Goal: Task Accomplishment & Management: Manage account settings

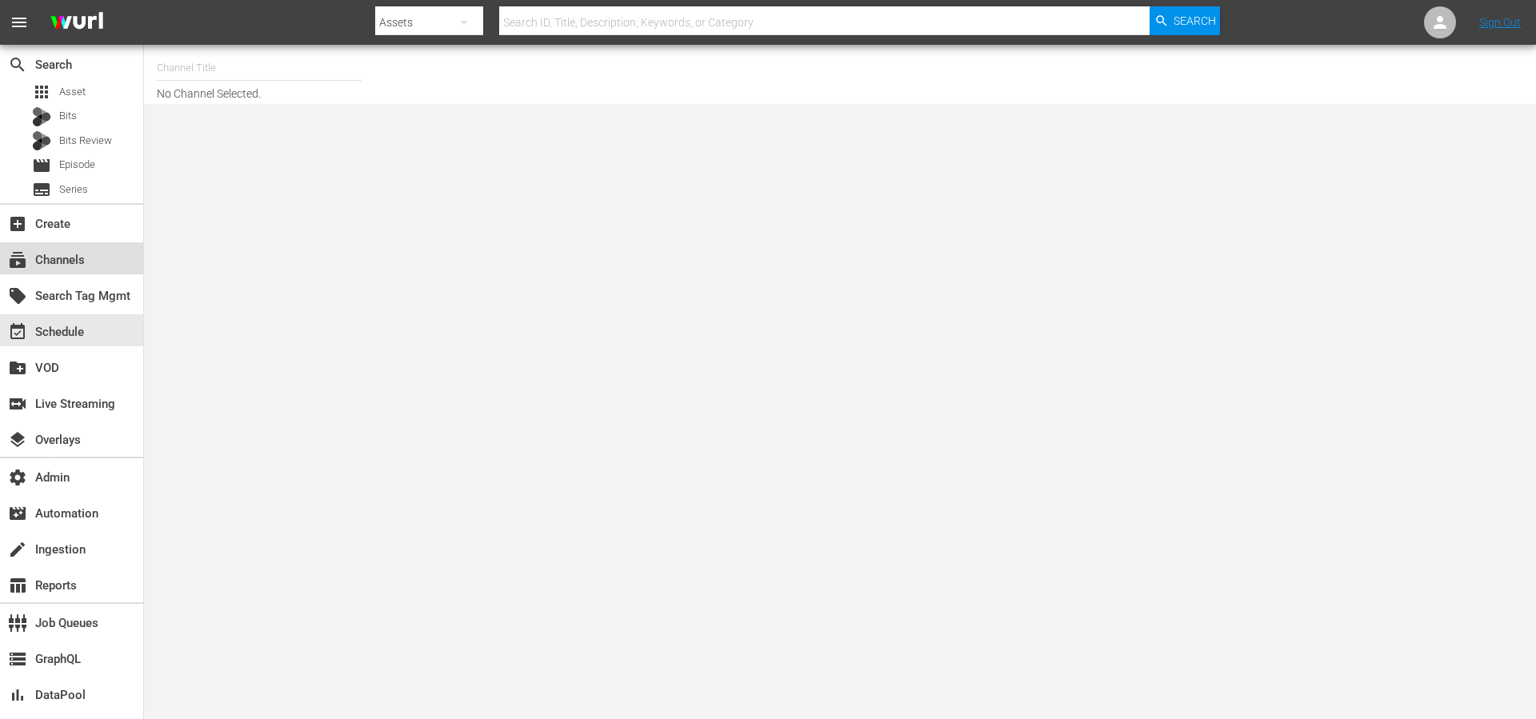
click at [34, 263] on div "subscriptions Channels" at bounding box center [45, 257] width 90 height 14
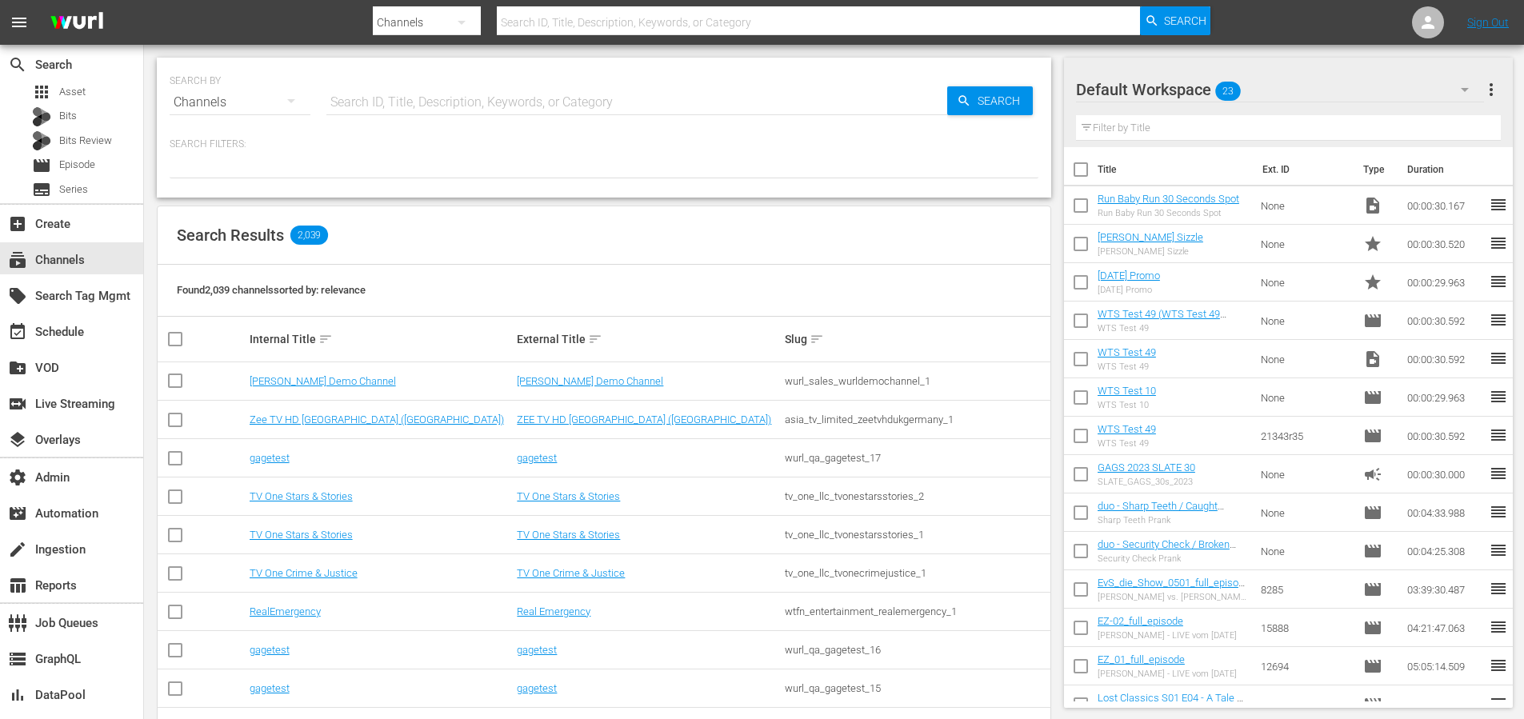
click at [418, 99] on input "text" at bounding box center [636, 102] width 621 height 38
type input "noticias"
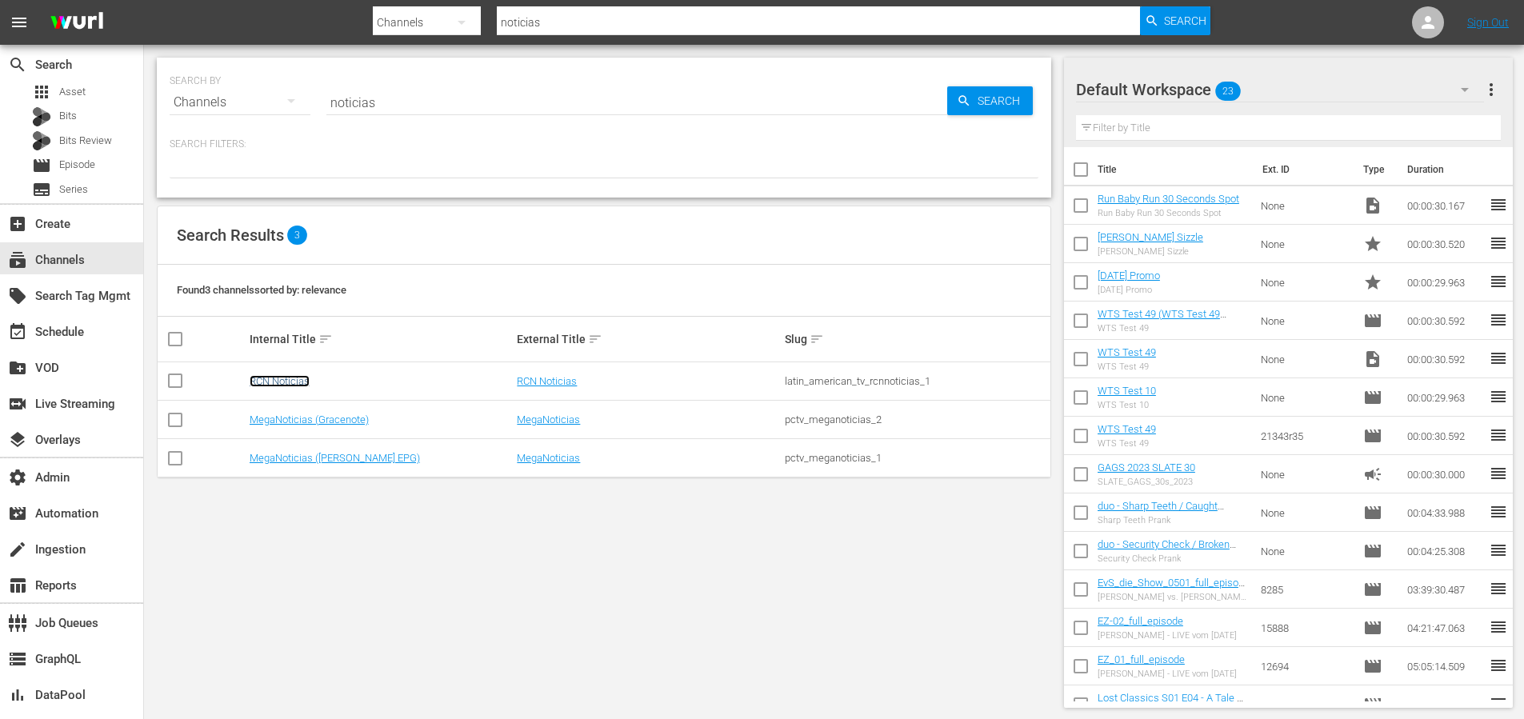
click at [280, 375] on link "RCN Noticias" at bounding box center [280, 381] width 60 height 12
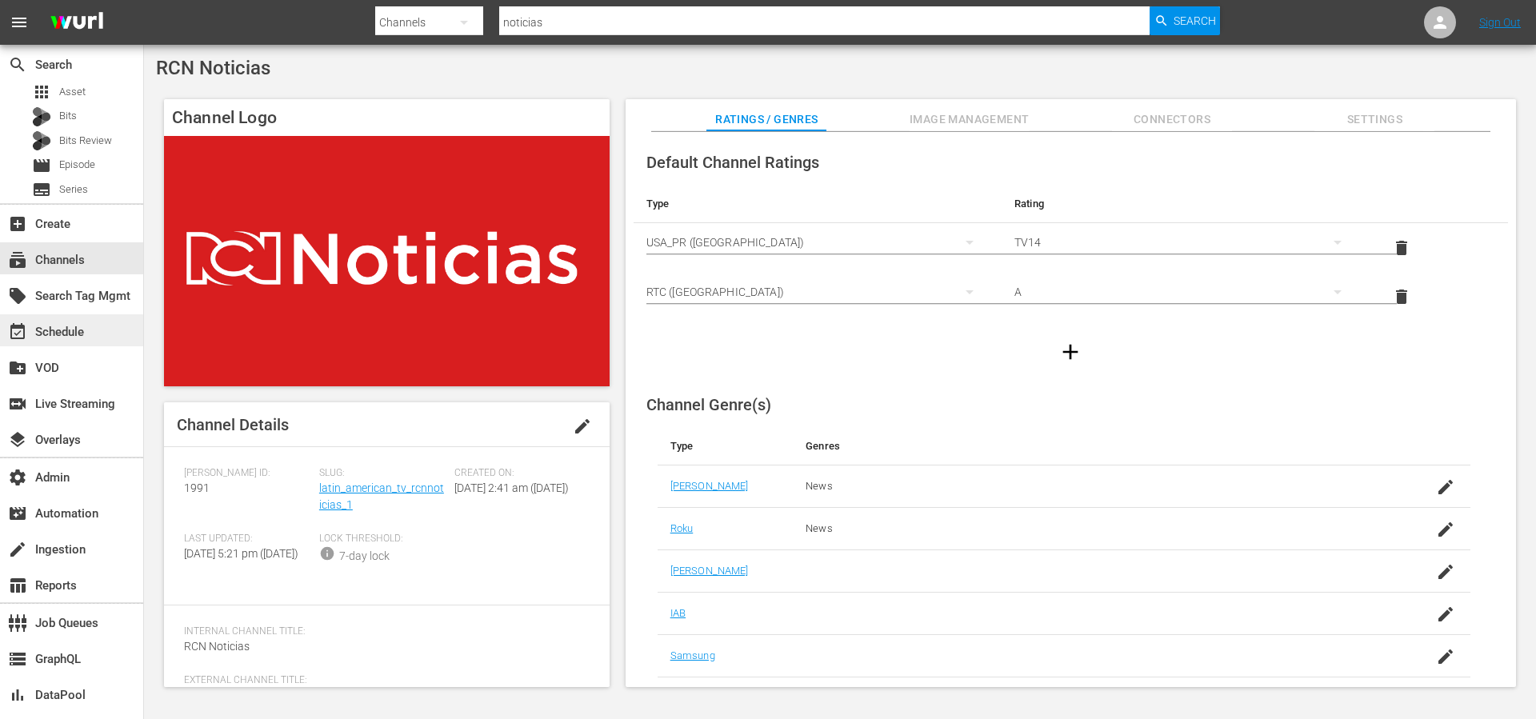
click at [78, 337] on div "event_available Schedule" at bounding box center [45, 329] width 90 height 14
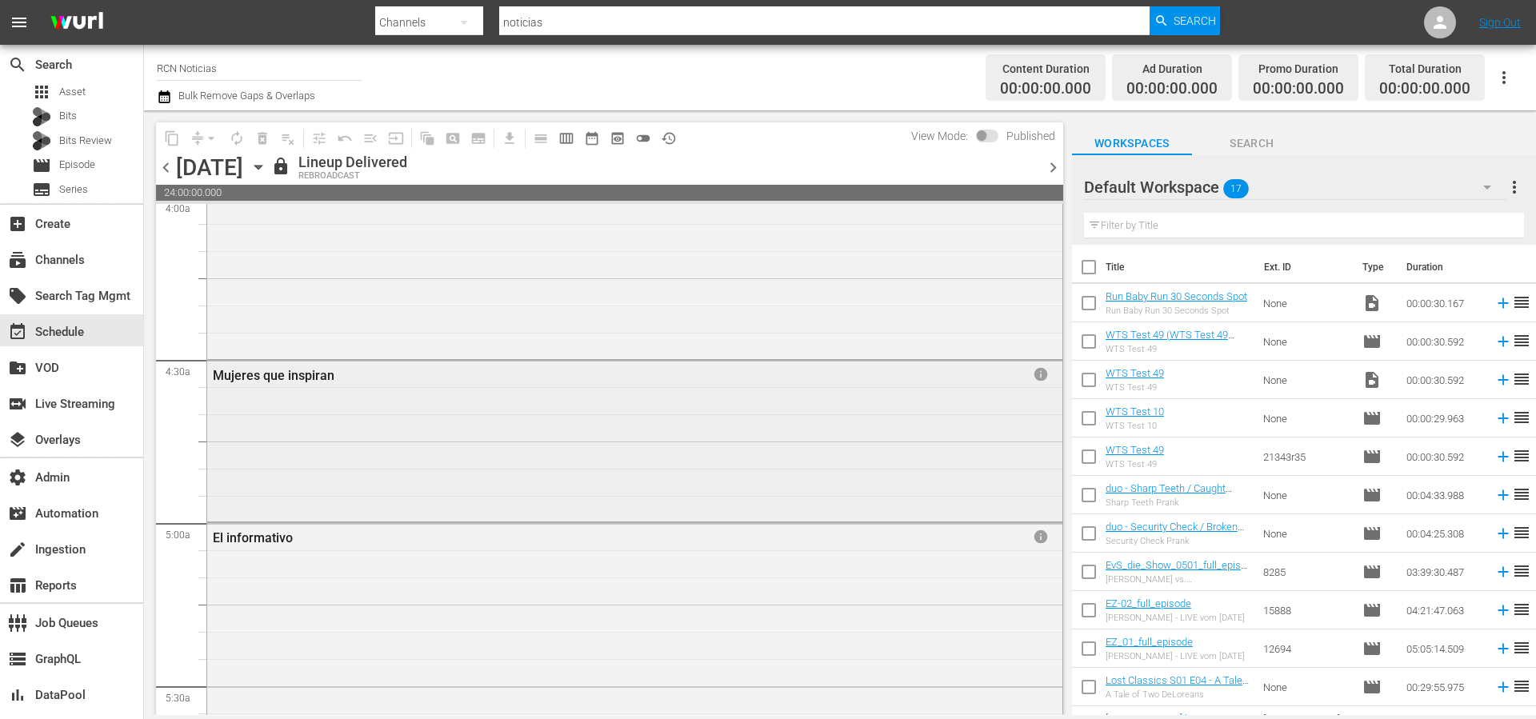
scroll to position [1365, 0]
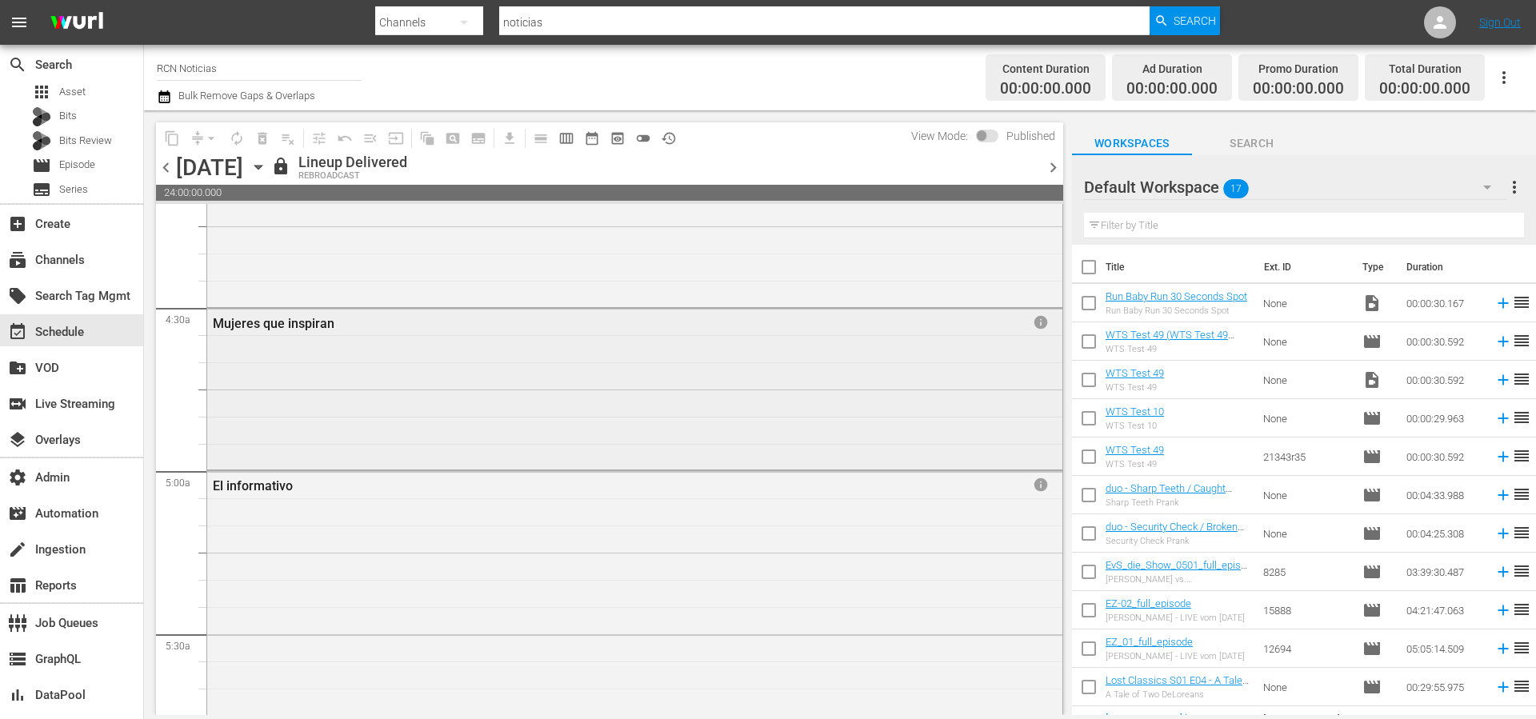
click at [754, 394] on div "Mujeres que inspiran info" at bounding box center [634, 388] width 855 height 158
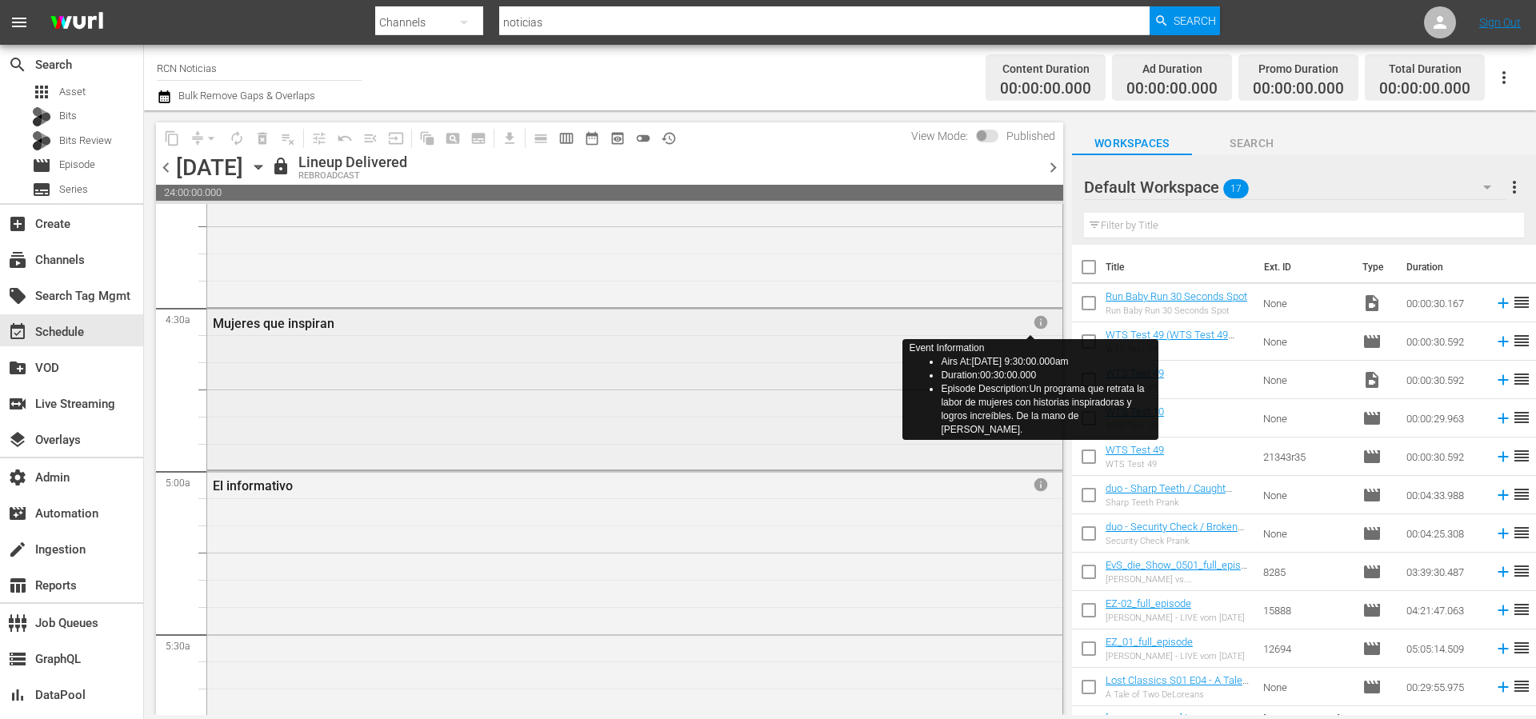
click at [1033, 325] on span "info" at bounding box center [1041, 322] width 16 height 16
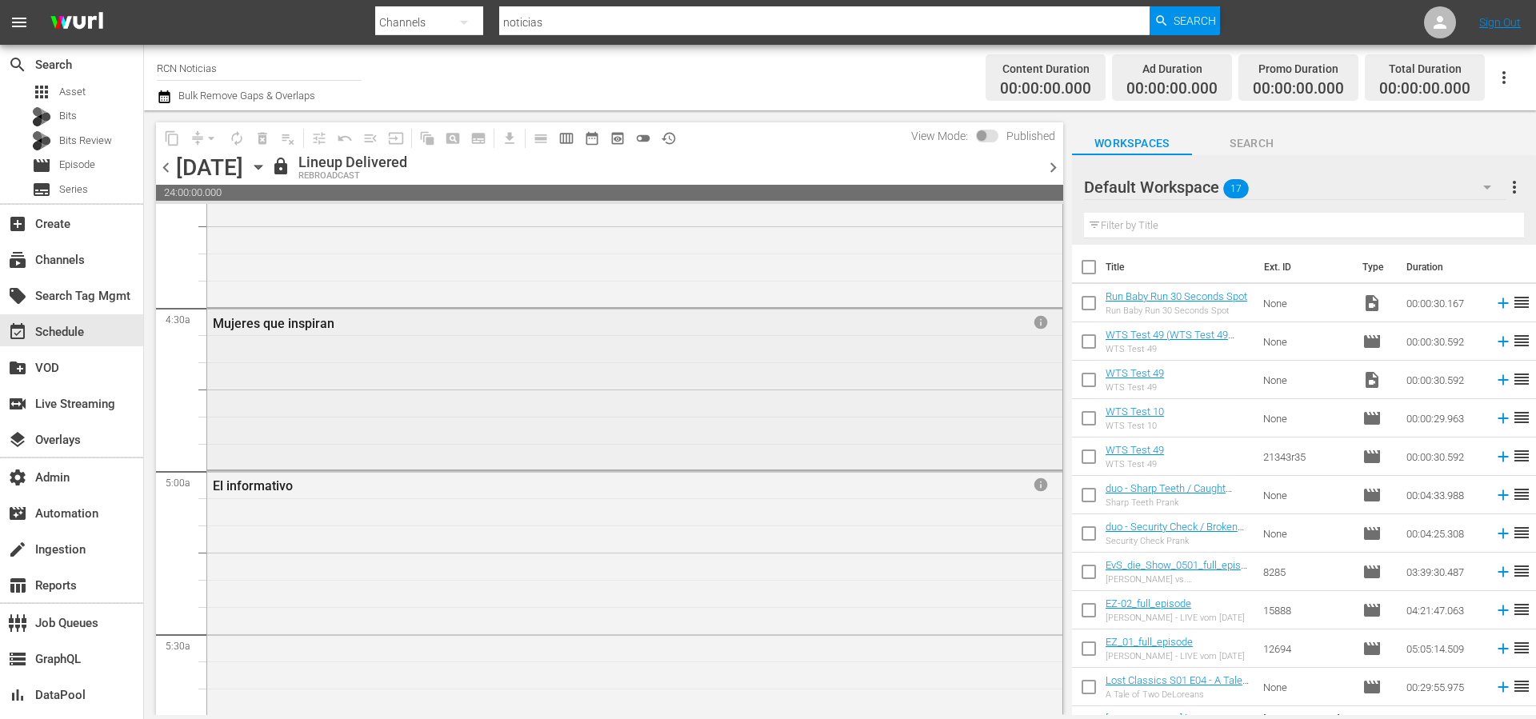
drag, startPoint x: 1031, startPoint y: 394, endPoint x: 1032, endPoint y: 339, distance: 54.4
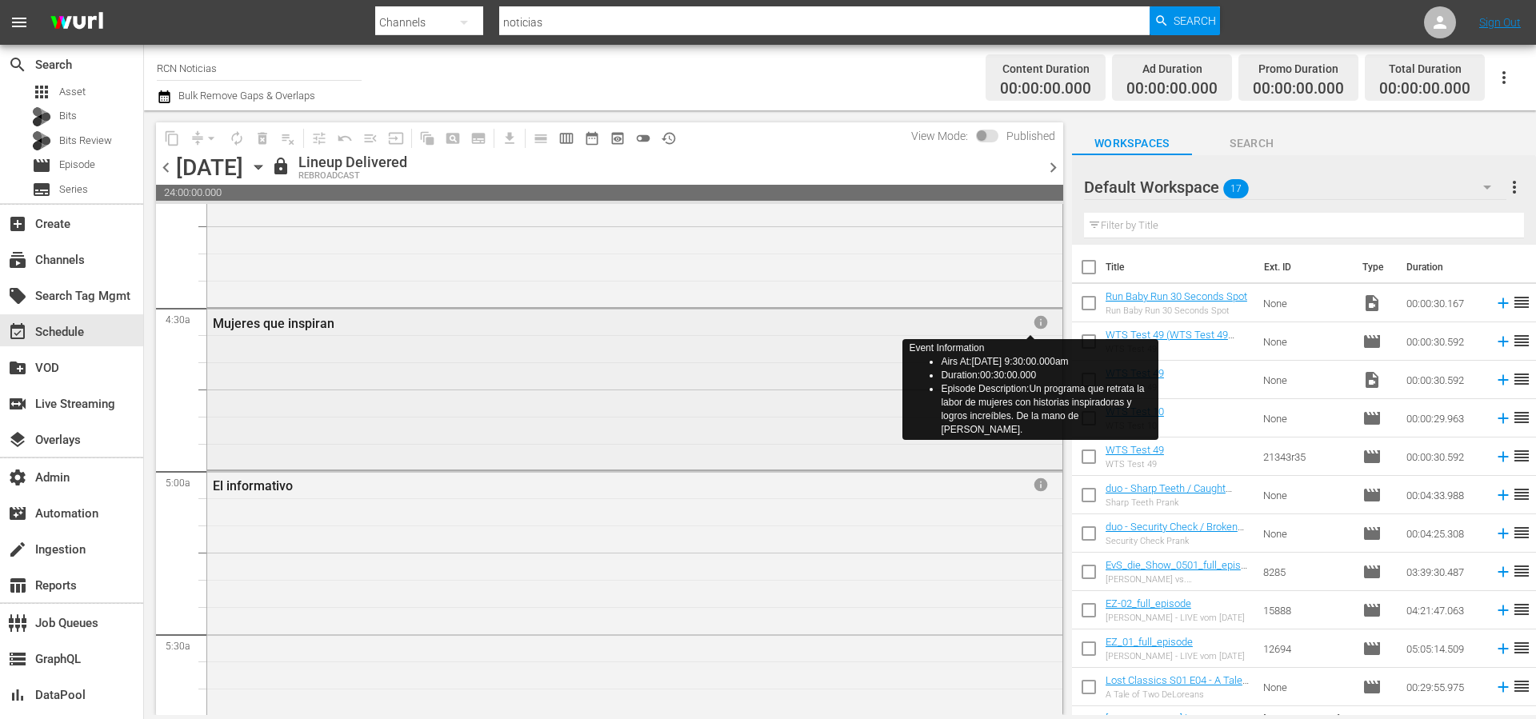
click at [1033, 323] on span "info" at bounding box center [1041, 322] width 16 height 16
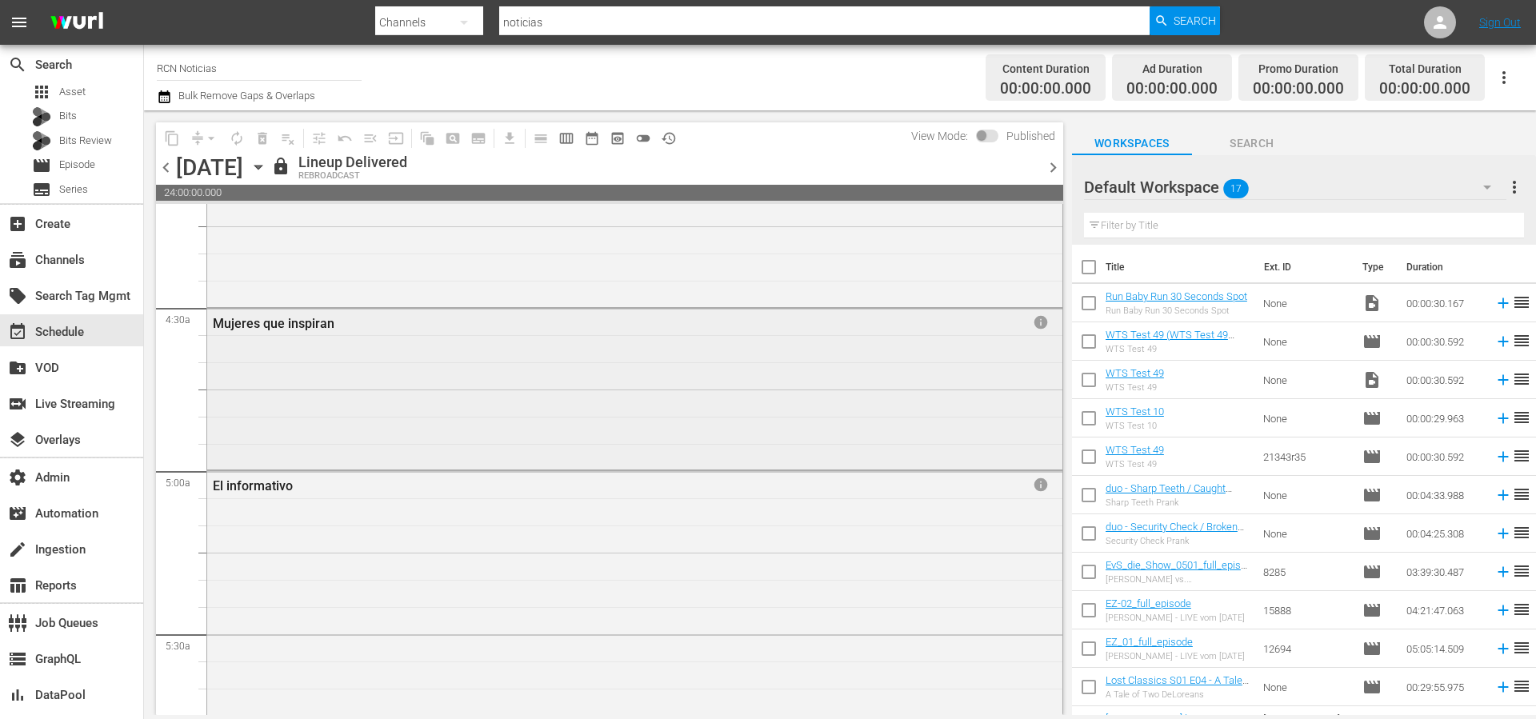
click at [927, 331] on div "Mujeres que inspiran info" at bounding box center [634, 388] width 855 height 158
click at [770, 339] on div "Mujeres que inspiran info" at bounding box center [634, 388] width 855 height 158
click at [526, 342] on div "Mujeres que inspiran info" at bounding box center [634, 388] width 855 height 158
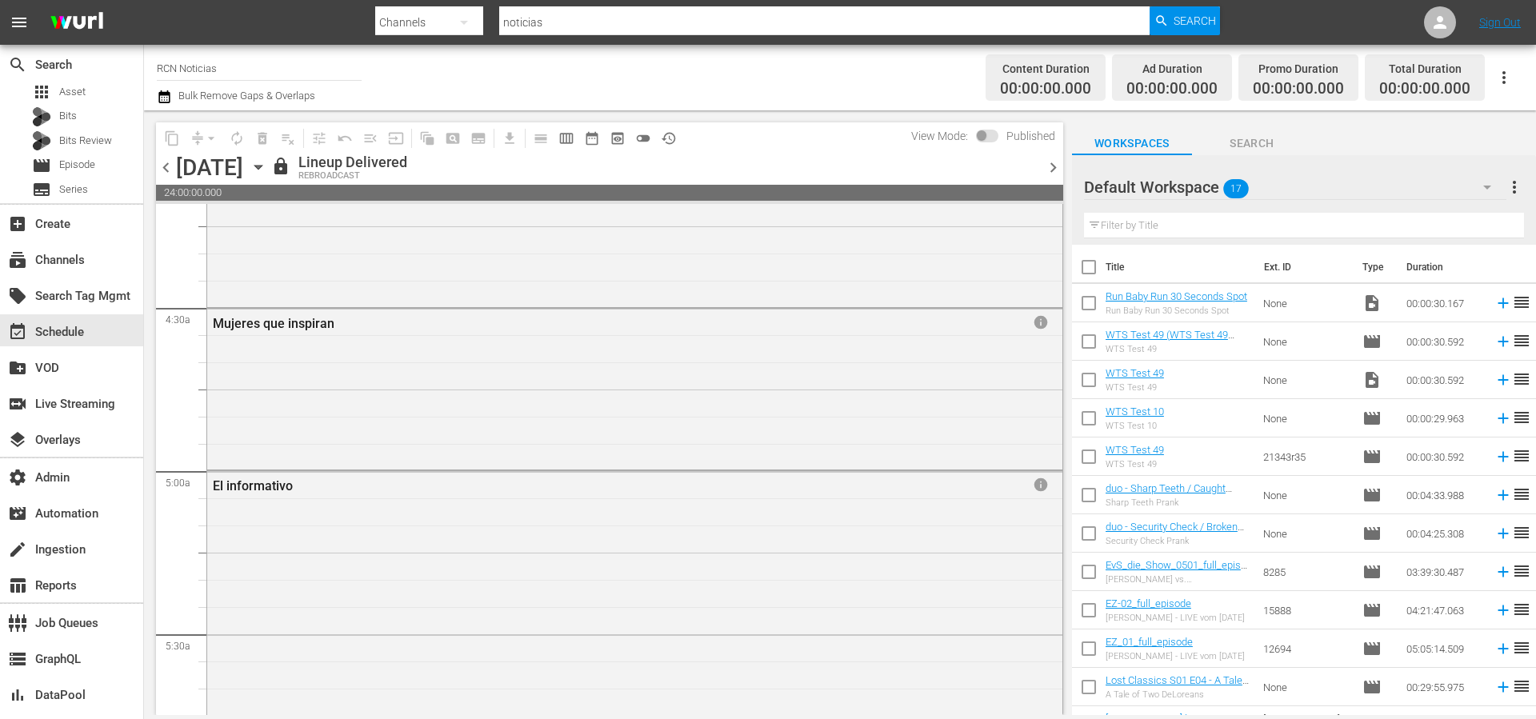
click at [1512, 77] on icon "button" at bounding box center [1504, 77] width 19 height 19
click at [1392, 175] on div "Channel JSON (S3Redir)" at bounding box center [1396, 165] width 154 height 29
drag, startPoint x: 335, startPoint y: 330, endPoint x: 229, endPoint y: 325, distance: 106.6
click at [230, 325] on div "Mujeres que inspiran" at bounding box center [587, 323] width 748 height 15
click at [241, 324] on div "Mujeres que inspiran" at bounding box center [587, 323] width 748 height 15
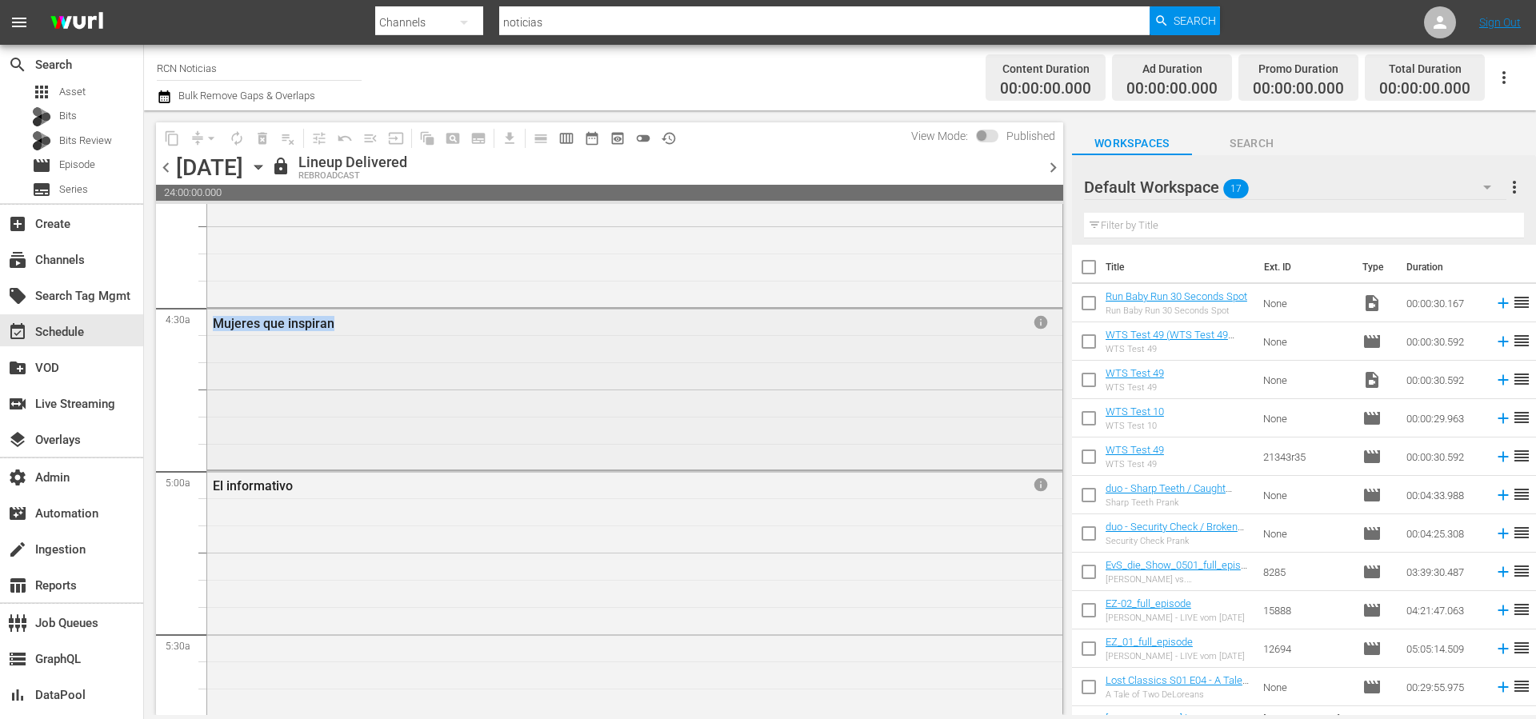
drag, startPoint x: 344, startPoint y: 328, endPoint x: 217, endPoint y: 330, distance: 127.2
click at [217, 330] on div "Mujeres que inspiran" at bounding box center [587, 323] width 748 height 15
copy div "Mujeres que inspiran"
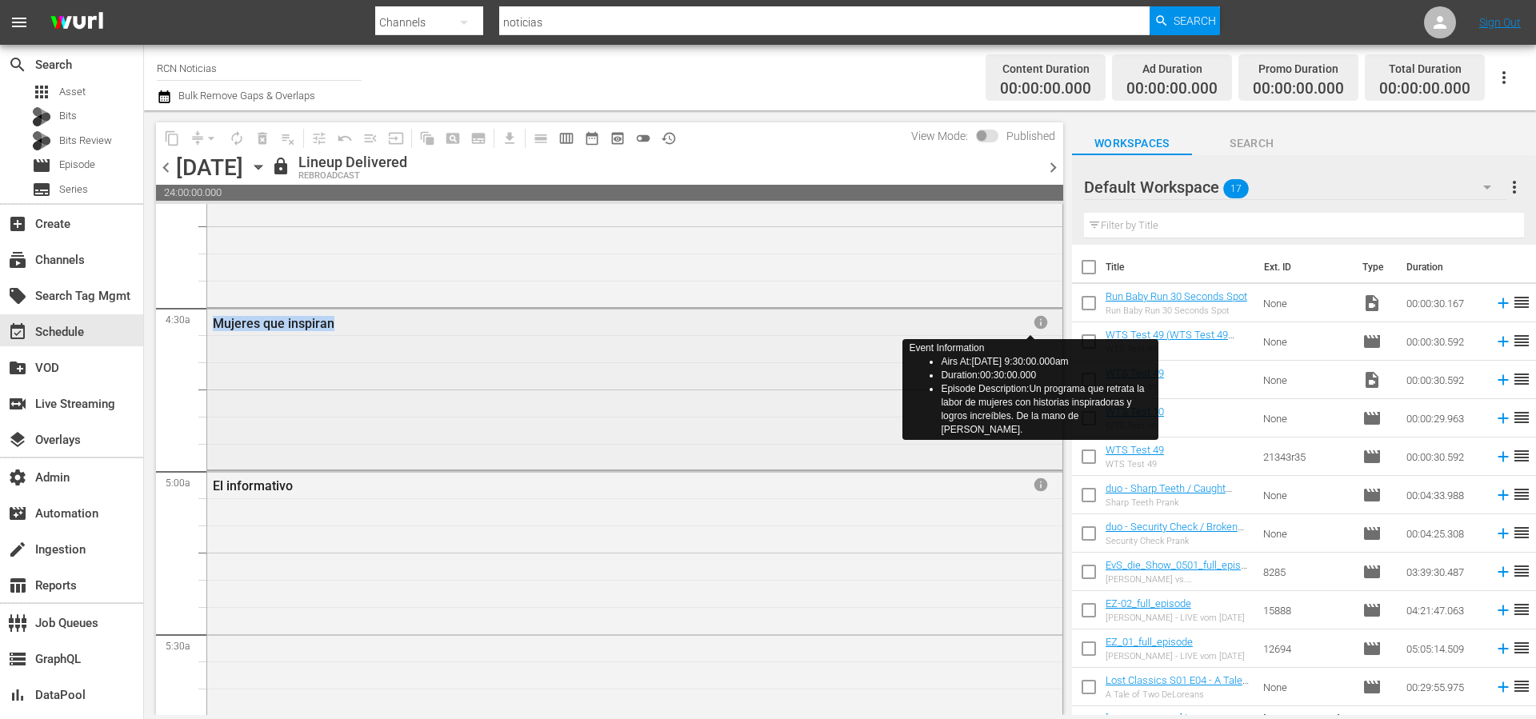
click at [1033, 320] on span "info" at bounding box center [1041, 322] width 16 height 16
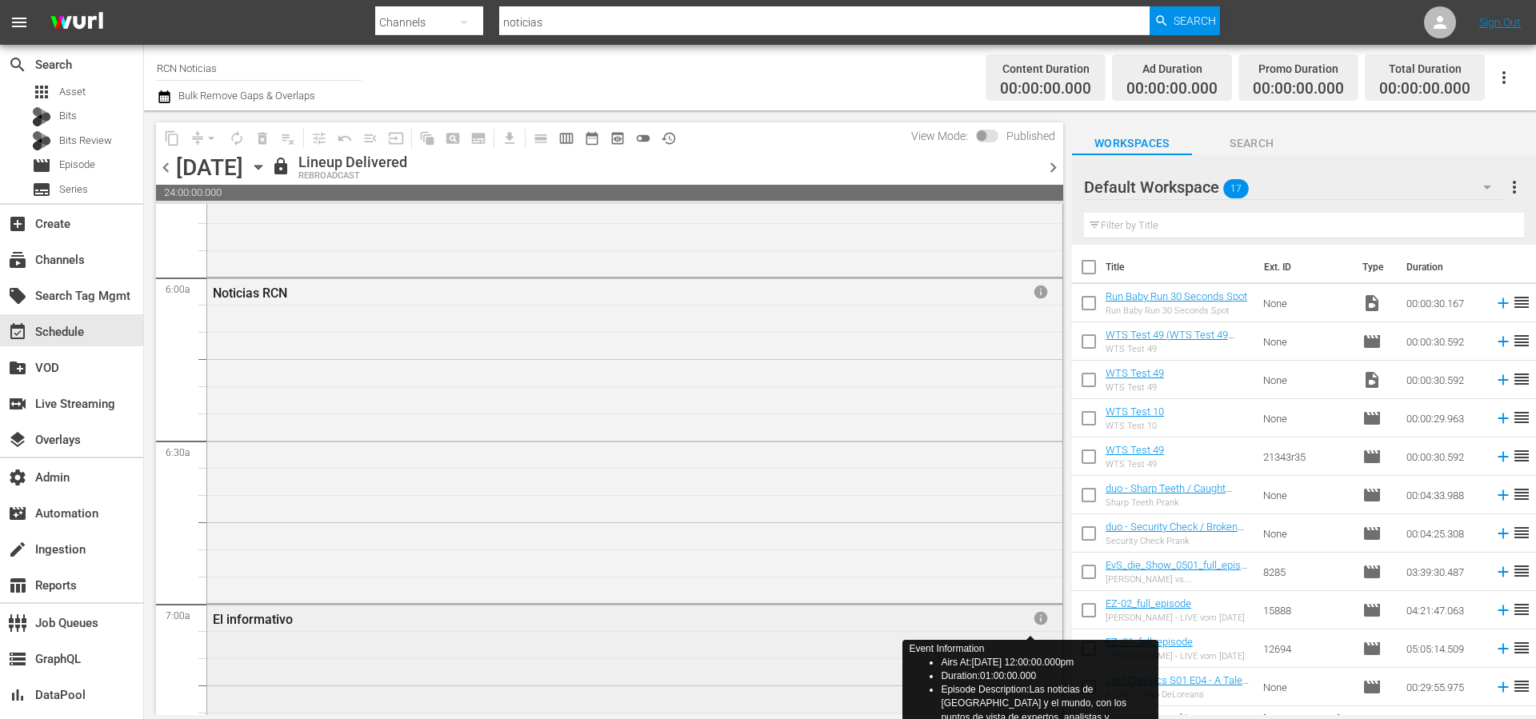
scroll to position [1892, 0]
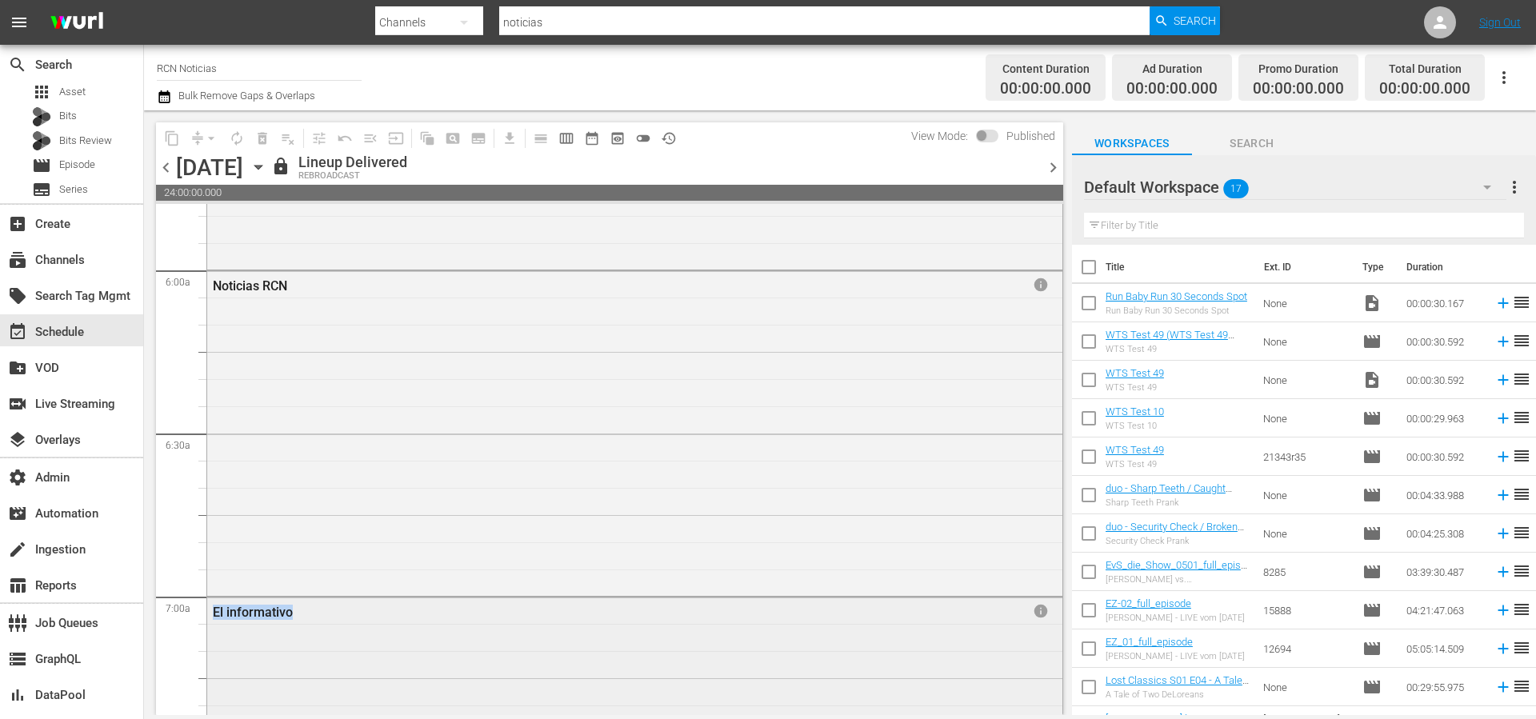
drag, startPoint x: 318, startPoint y: 611, endPoint x: 217, endPoint y: 615, distance: 101.7
click at [216, 615] on div "El informativo" at bounding box center [587, 612] width 748 height 15
copy div "El informativo"
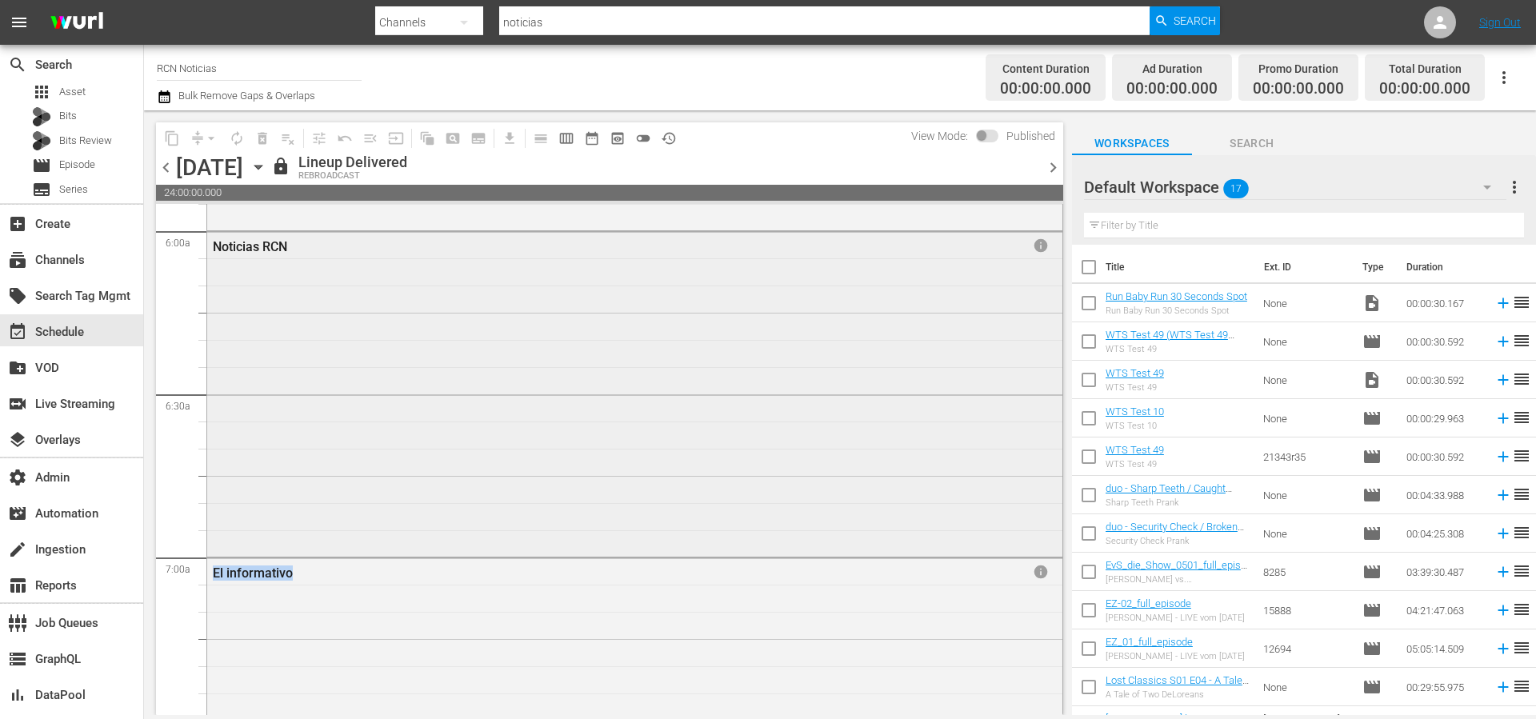
scroll to position [2048, 0]
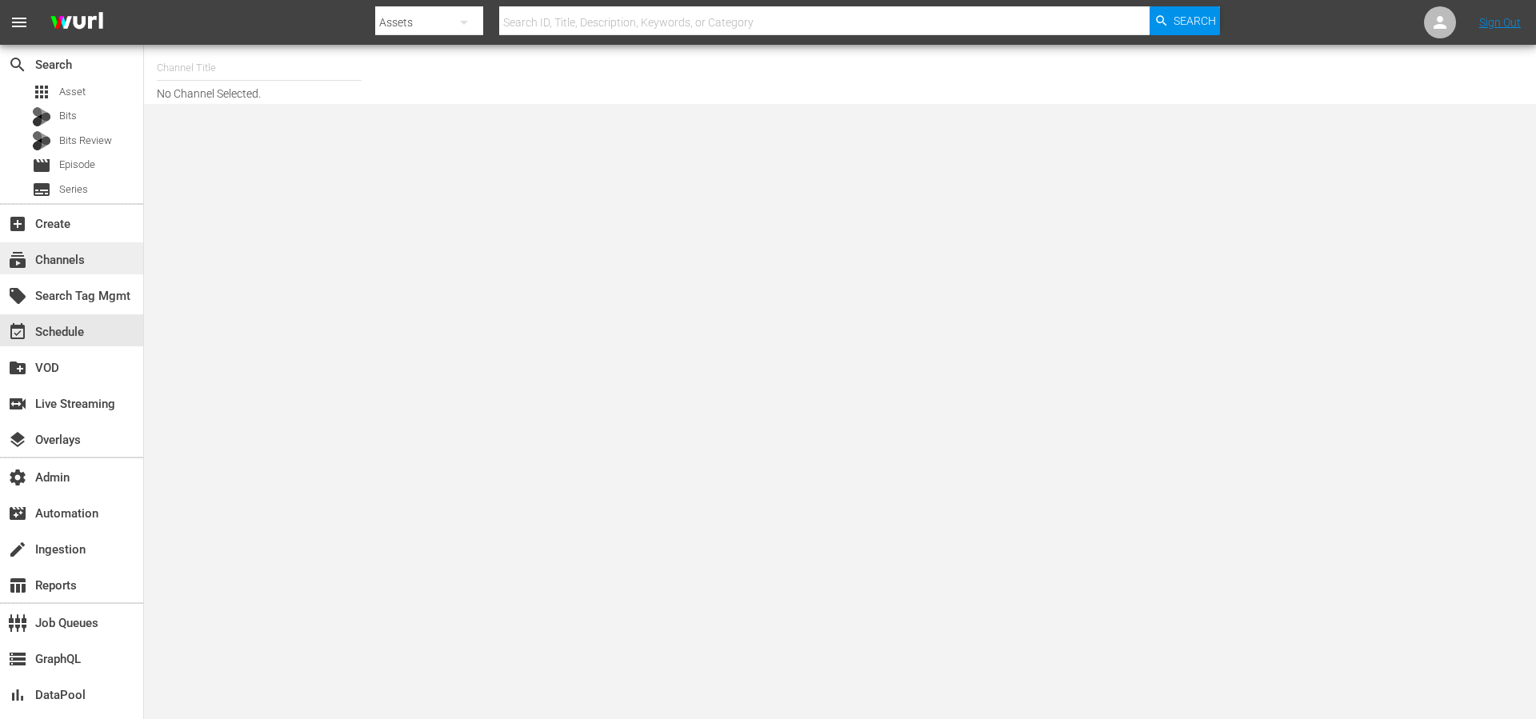
click at [70, 265] on div "subscriptions Channels" at bounding box center [45, 257] width 90 height 14
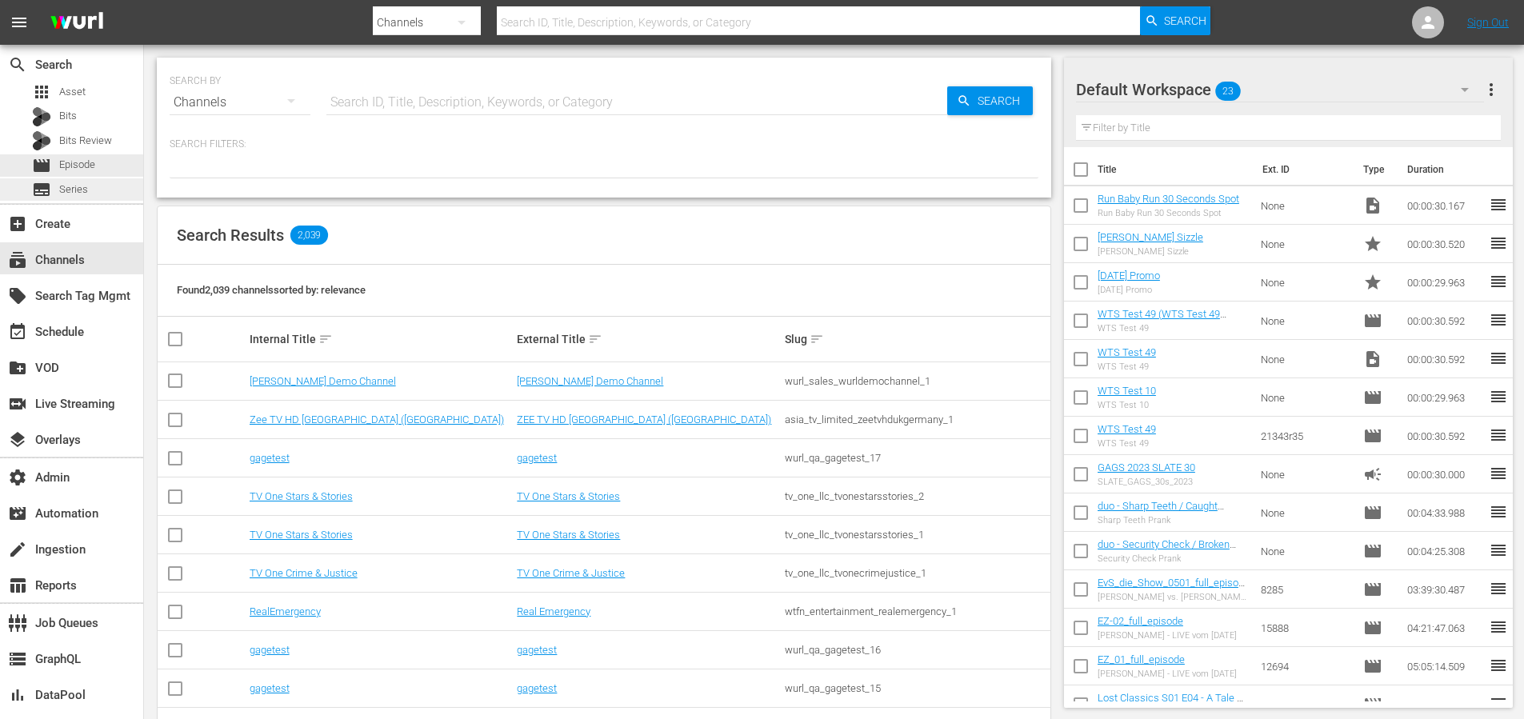
click at [74, 188] on span "Series" at bounding box center [73, 190] width 29 height 16
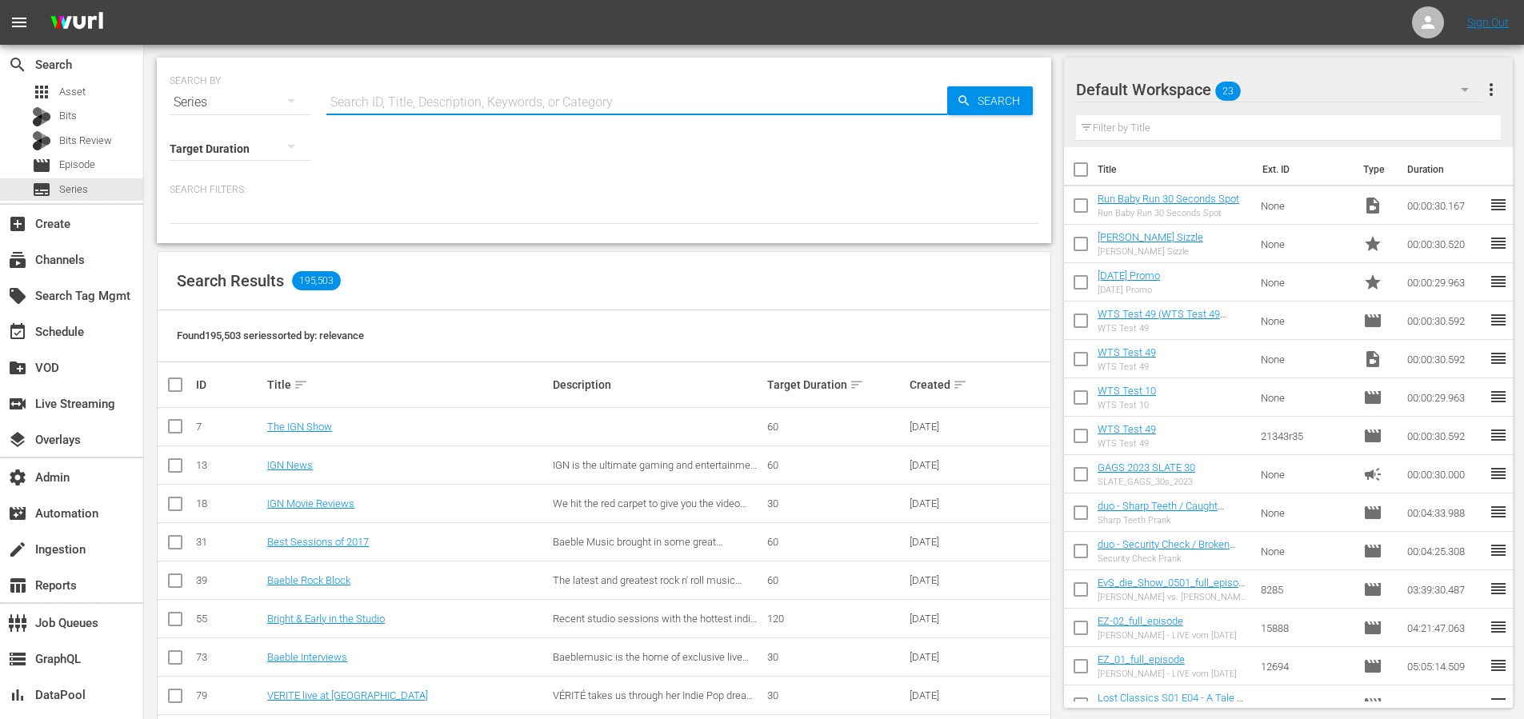
click at [469, 100] on input "text" at bounding box center [636, 102] width 621 height 38
paste input "El informativo"
type input "El informativo"
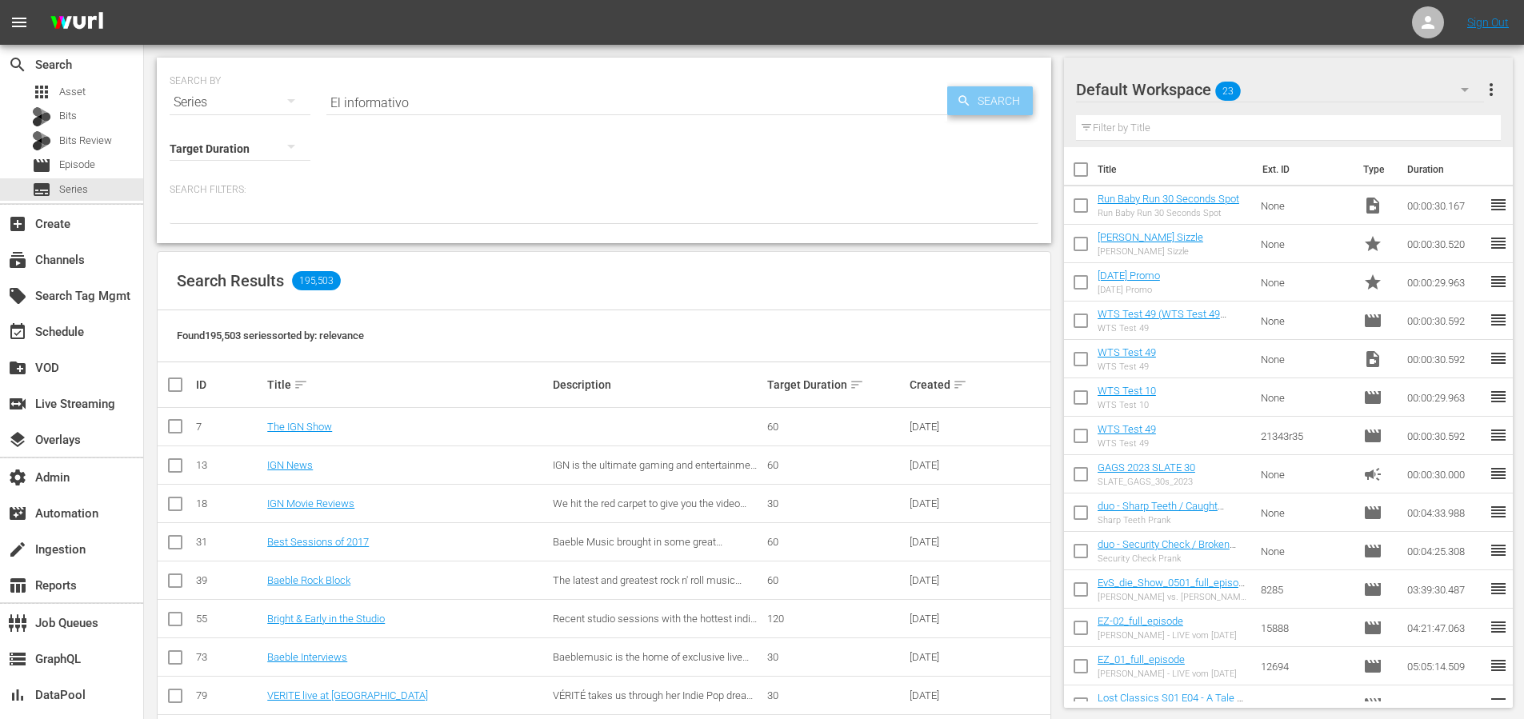
click at [999, 91] on span "Search" at bounding box center [1002, 100] width 62 height 29
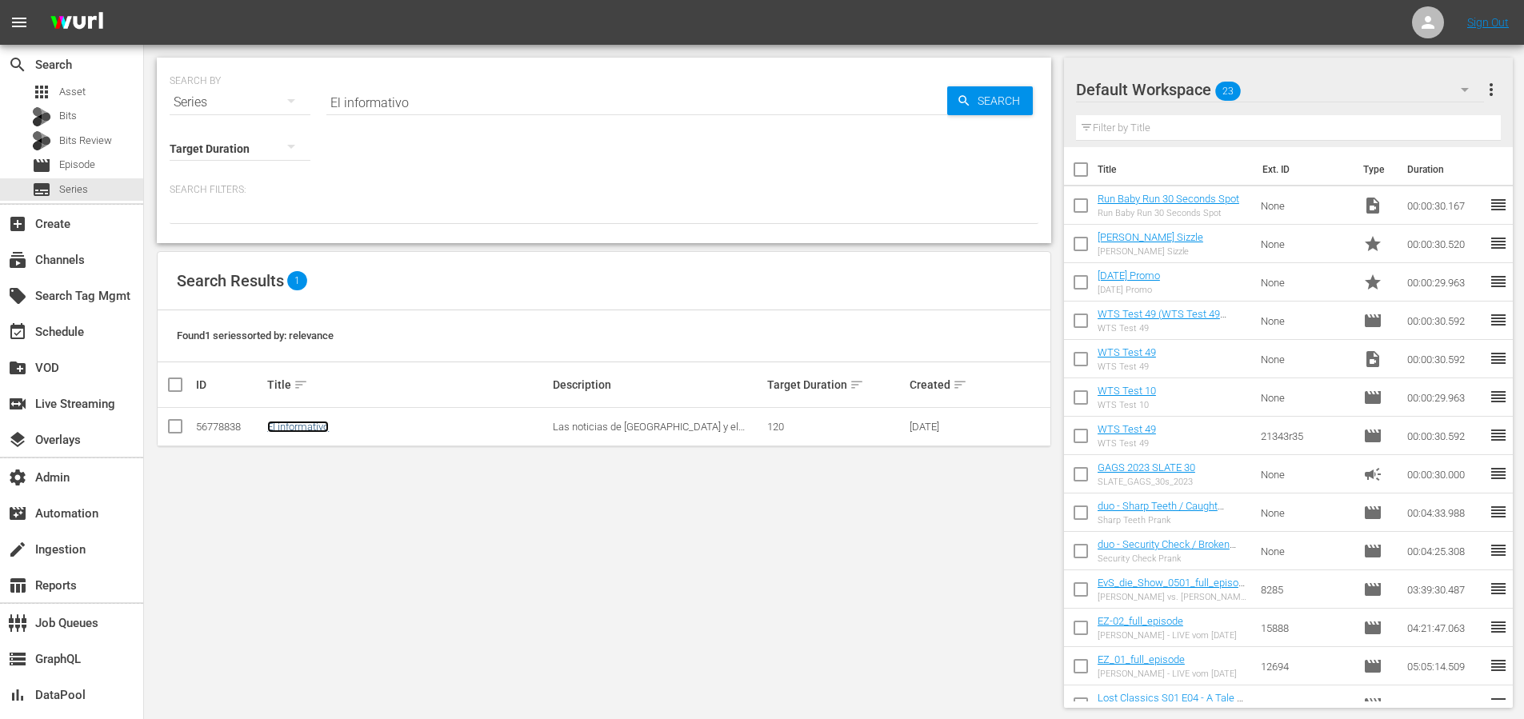
click at [295, 429] on link "El informativo" at bounding box center [298, 427] width 62 height 12
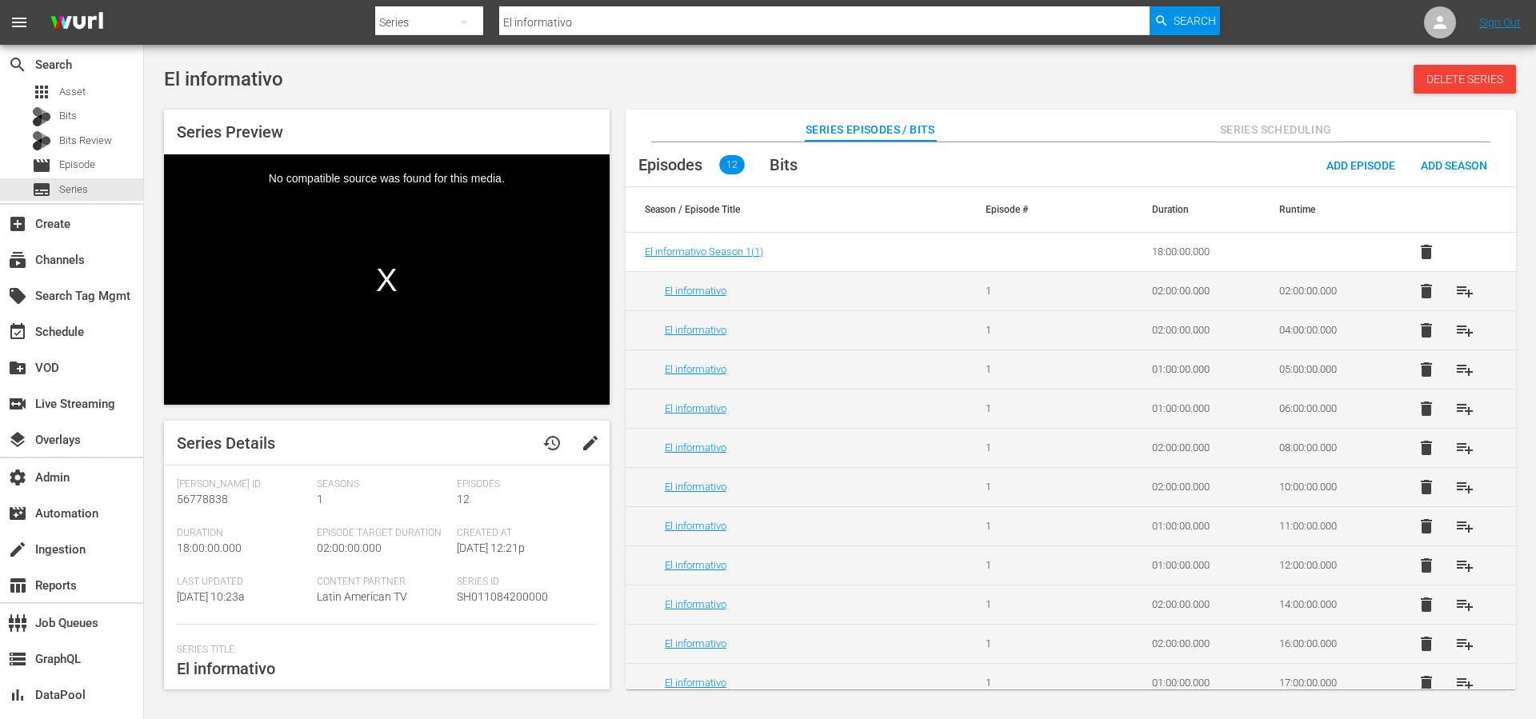
click at [862, 259] on td "El informativo Season 1 ( 1 )" at bounding box center [796, 252] width 341 height 39
drag, startPoint x: 594, startPoint y: 26, endPoint x: 481, endPoint y: 24, distance: 112.8
click at [481, 24] on div "Search By Series Search ID, Title, Description, Keywords, or Category El inform…" at bounding box center [797, 22] width 845 height 38
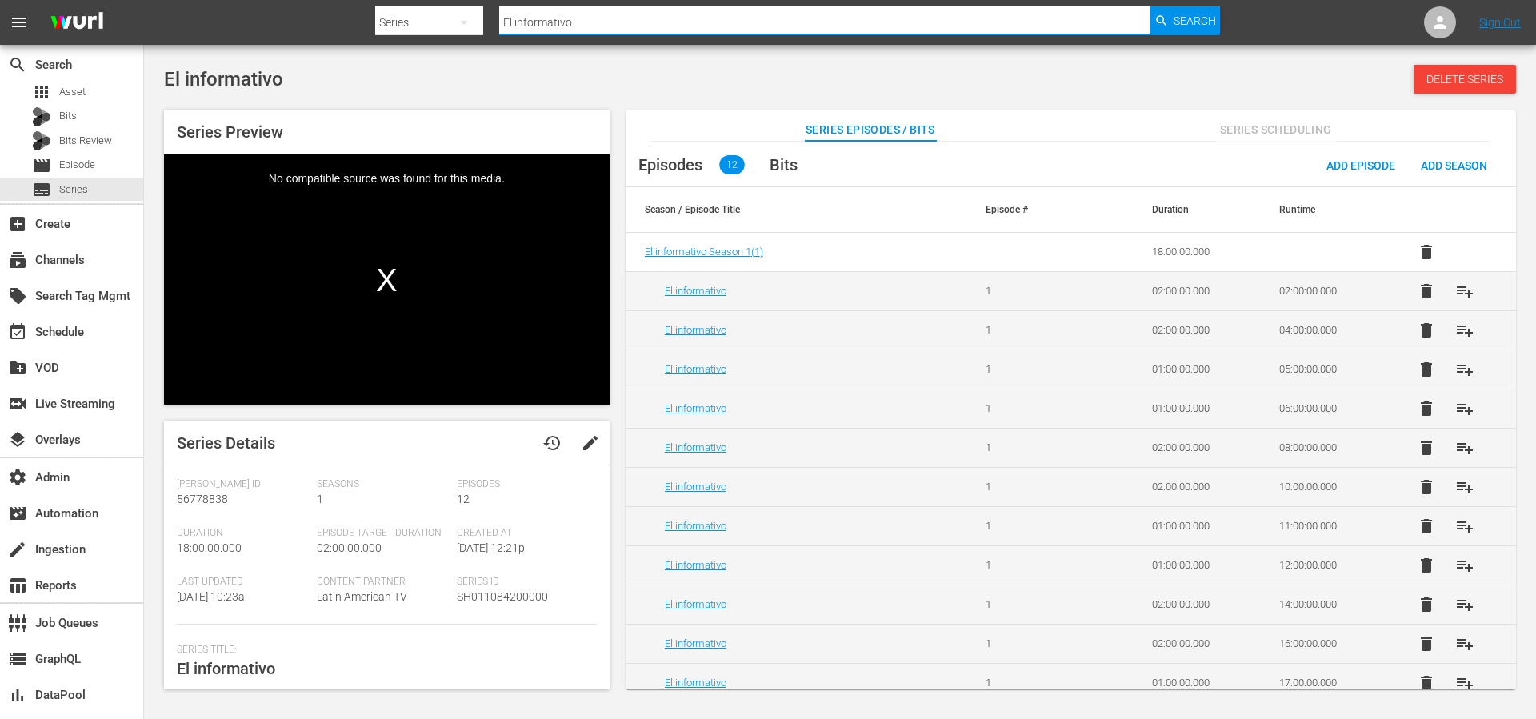
paste input "Deportistas De Luj"
type input "Deportistas De Lujo"
click at [1174, 22] on span "Search" at bounding box center [1195, 20] width 42 height 29
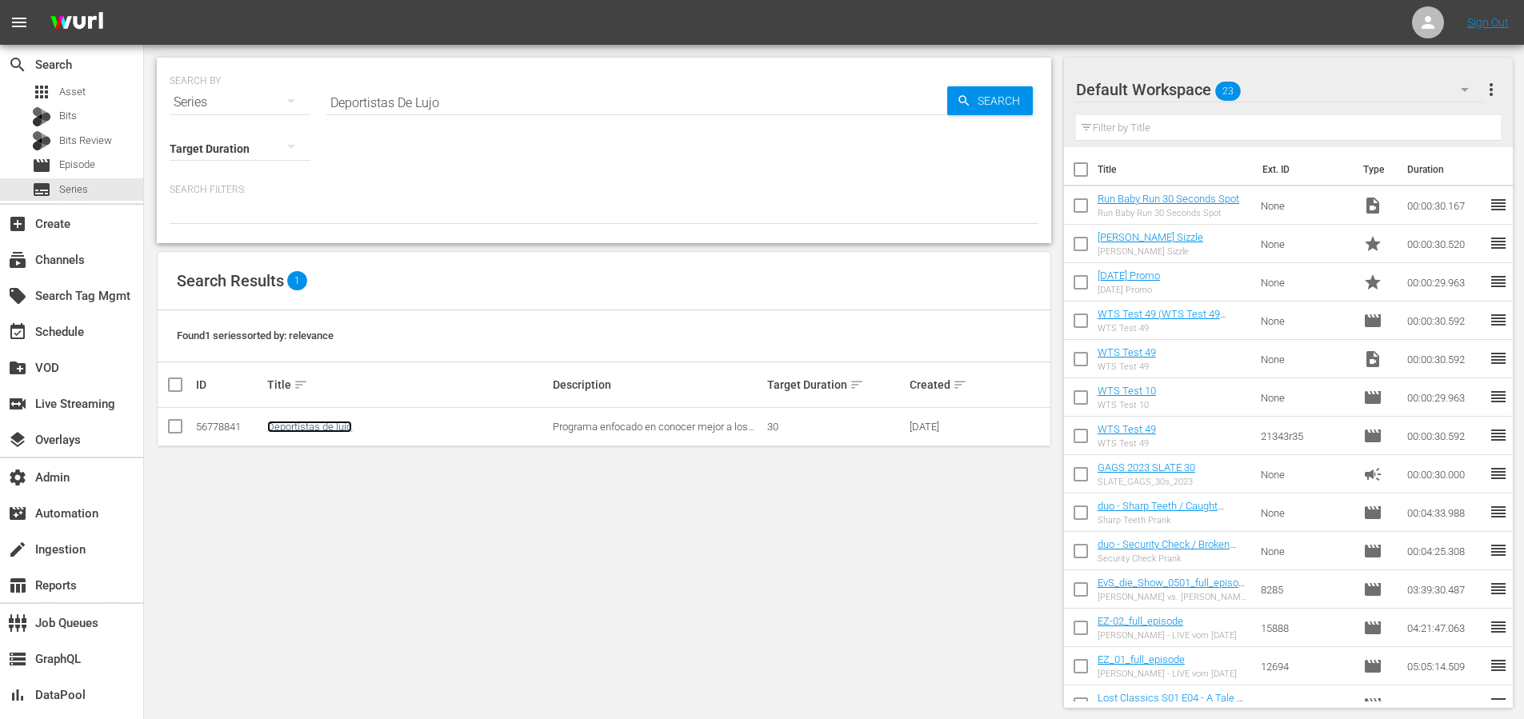
click at [342, 429] on link "Deportistas de lujo" at bounding box center [309, 427] width 85 height 12
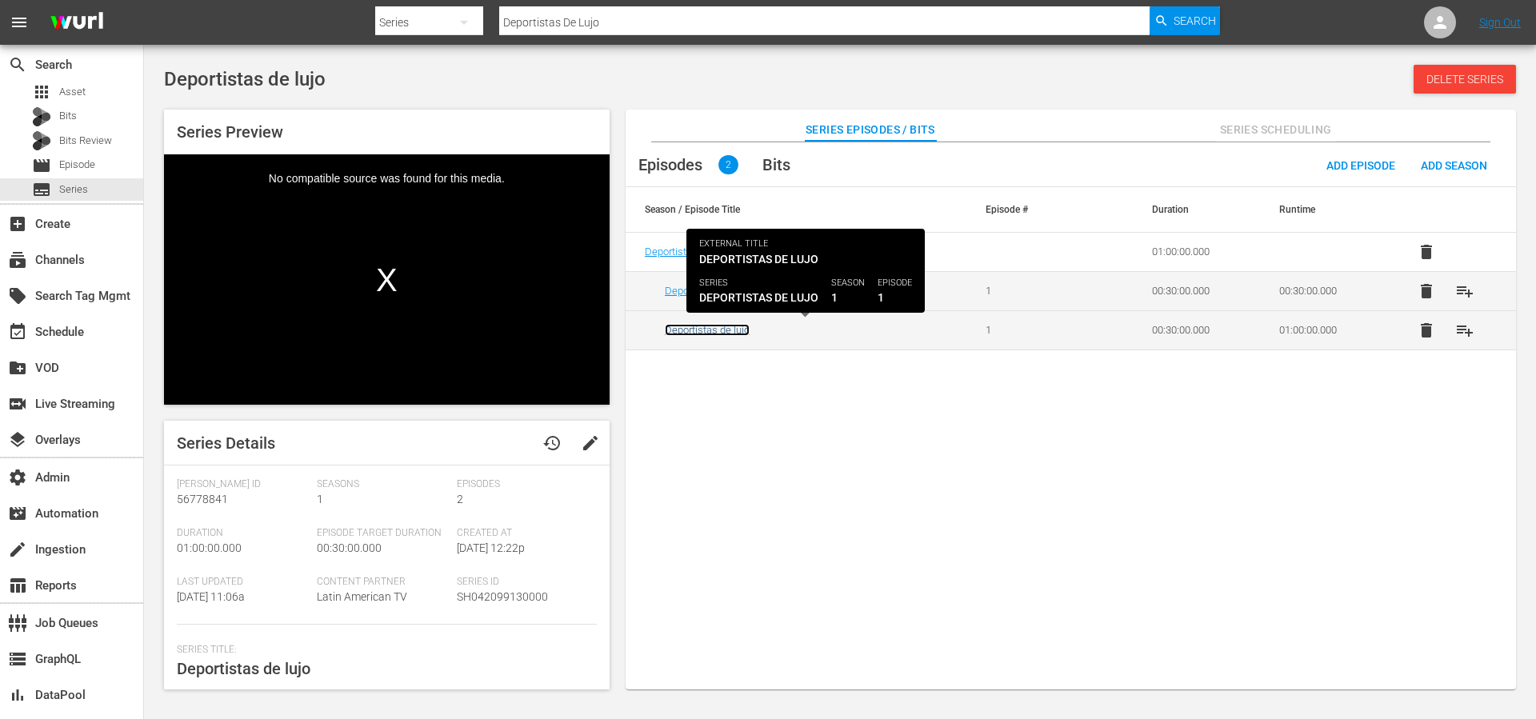
click at [734, 333] on link "Deportistas de lujo" at bounding box center [707, 330] width 85 height 12
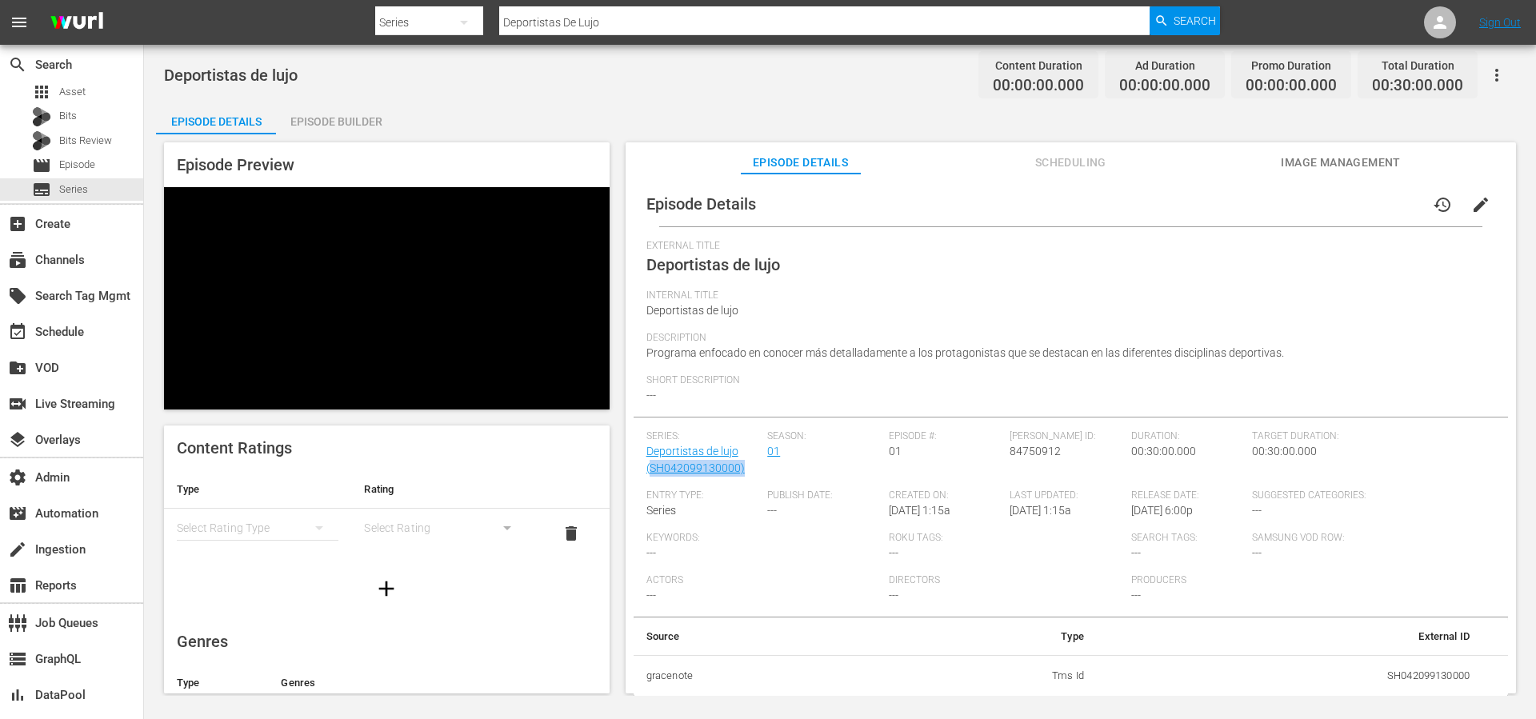
drag, startPoint x: 756, startPoint y: 470, endPoint x: 650, endPoint y: 475, distance: 106.5
click at [650, 475] on div "Series: Deportistas de lujo (SH042099130000)" at bounding box center [708, 459] width 122 height 59
copy link "SH042099130000)"
click at [1170, 371] on div "Description Programa enfocado en conocer más detalladamente a los protagonistas…" at bounding box center [1071, 353] width 849 height 42
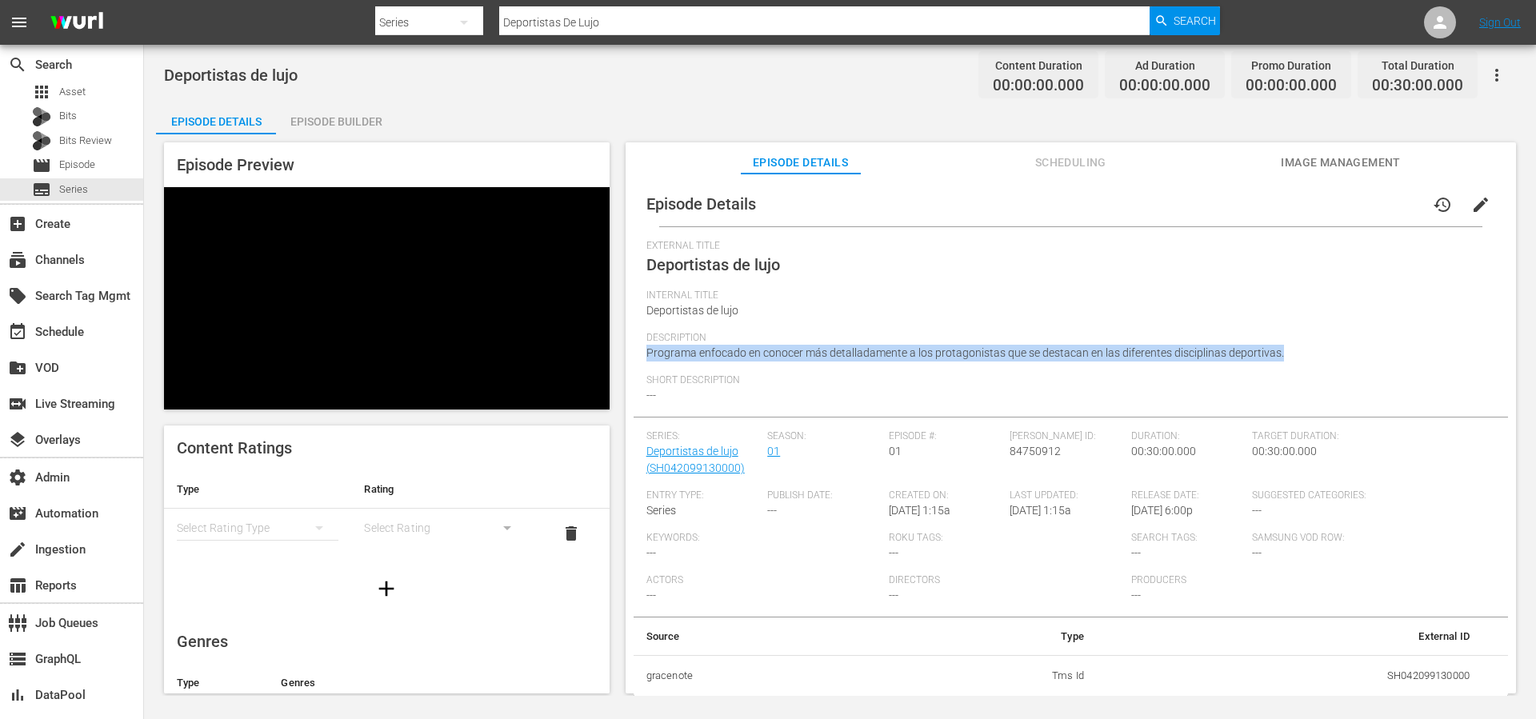
drag, startPoint x: 1275, startPoint y: 350, endPoint x: 647, endPoint y: 358, distance: 629.0
click at [647, 358] on div "Description Programa enfocado en conocer más detalladamente a los protagonistas…" at bounding box center [1071, 353] width 849 height 42
copy span "Programa enfocado en conocer más detalladamente a los protagonistas que se dest…"
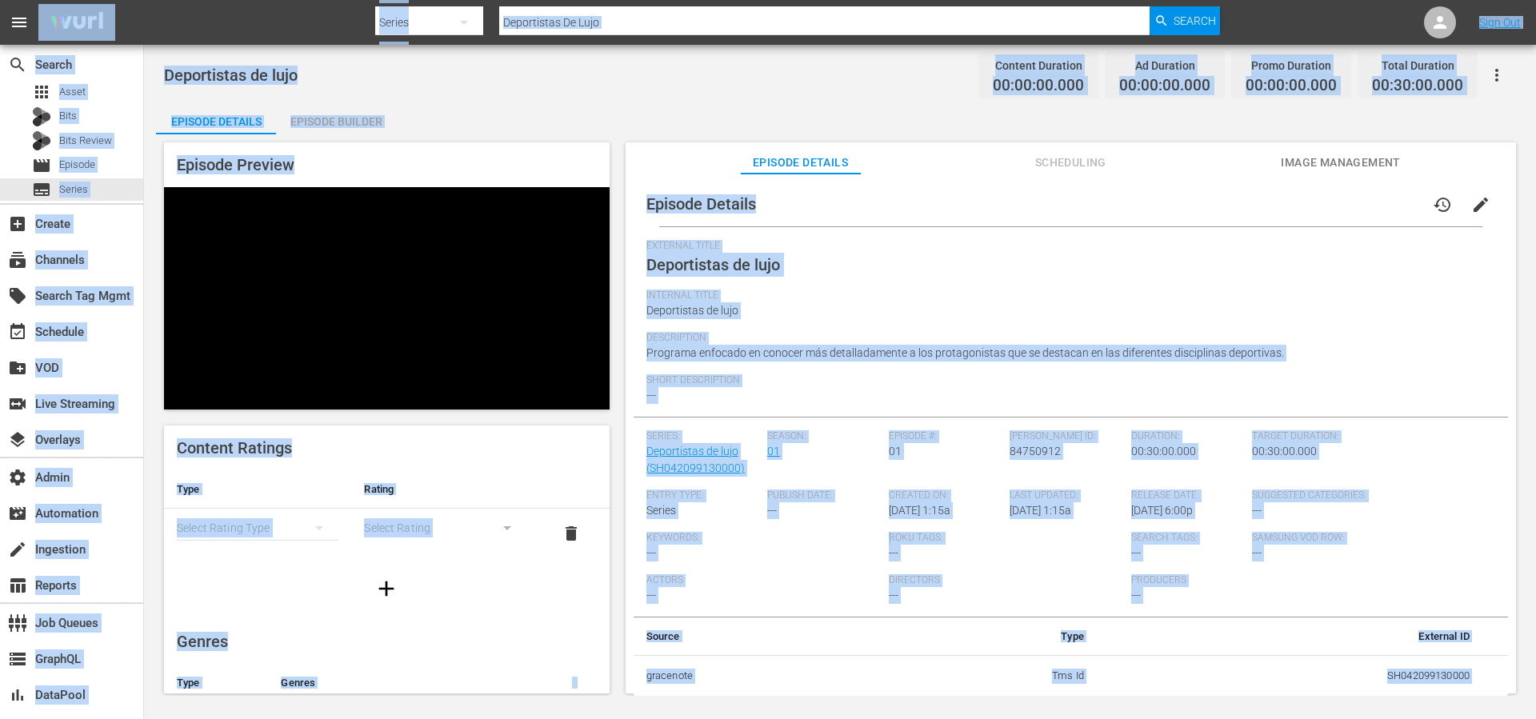
click at [715, 106] on div "Episode Details Episode Builder Episode Preview Content Ratings Type Rating Sel…" at bounding box center [840, 404] width 1368 height 604
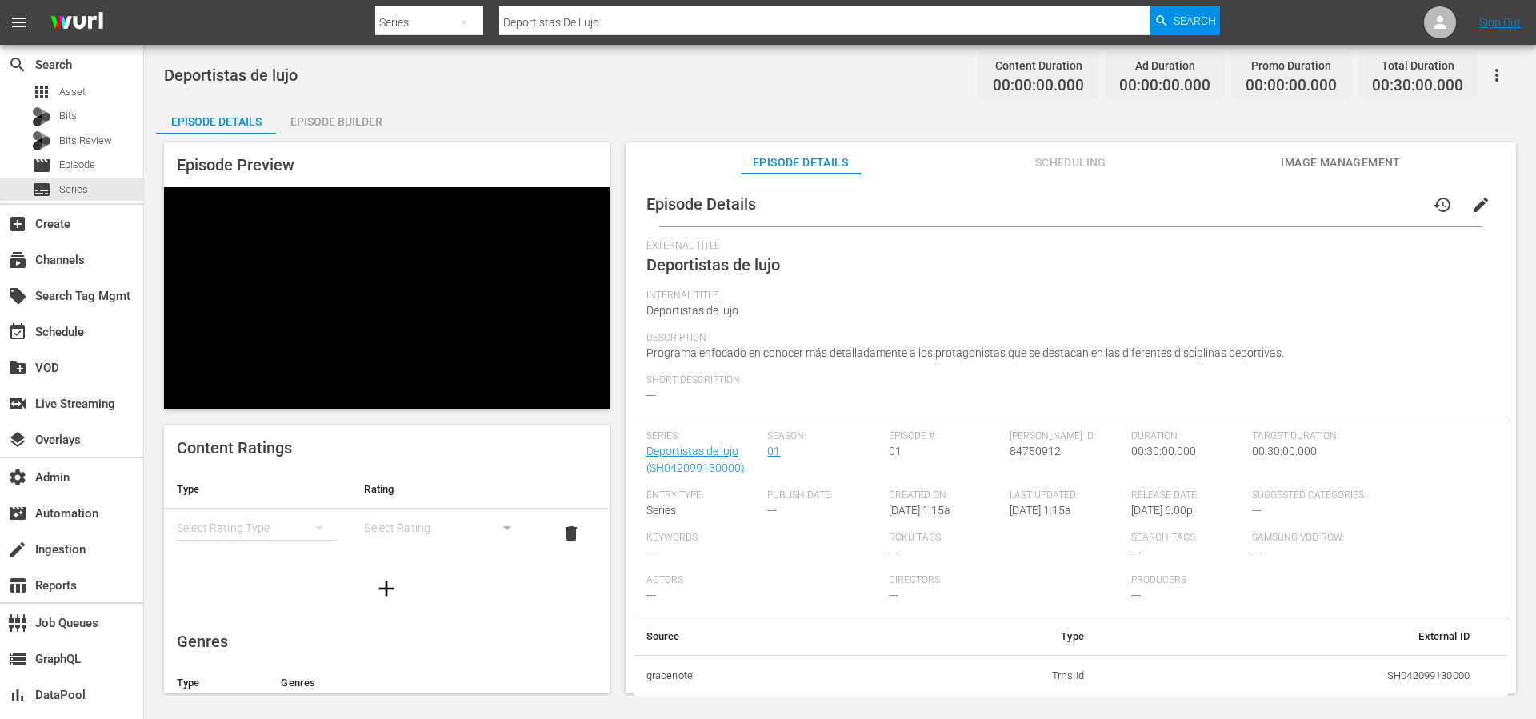
click at [619, 18] on input "Deportistas De Lujo" at bounding box center [824, 22] width 651 height 38
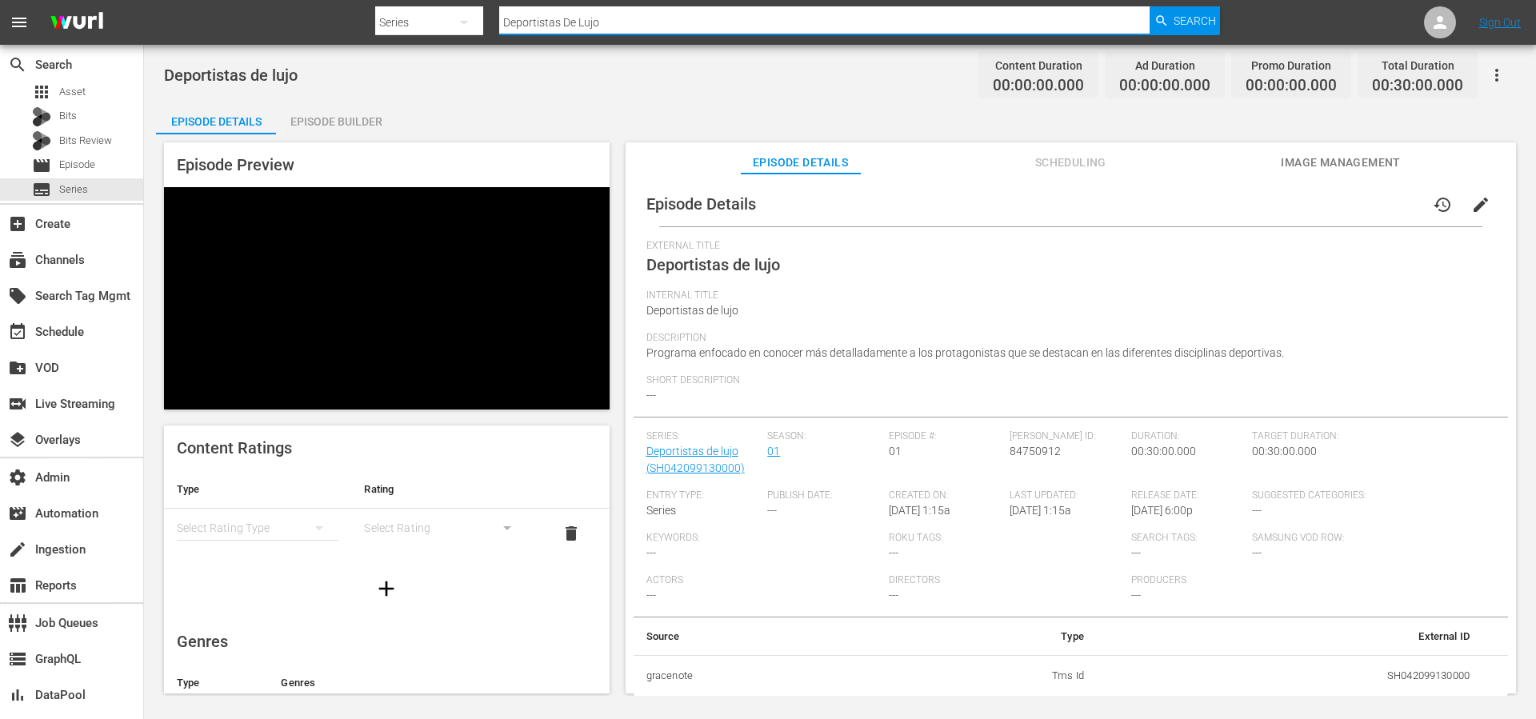
click at [619, 18] on input "Deportistas De Lujo" at bounding box center [824, 22] width 651 height 38
paste input "SH056653730000"
type input "SH056653730000"
click at [1180, 22] on span "Search" at bounding box center [1195, 20] width 42 height 29
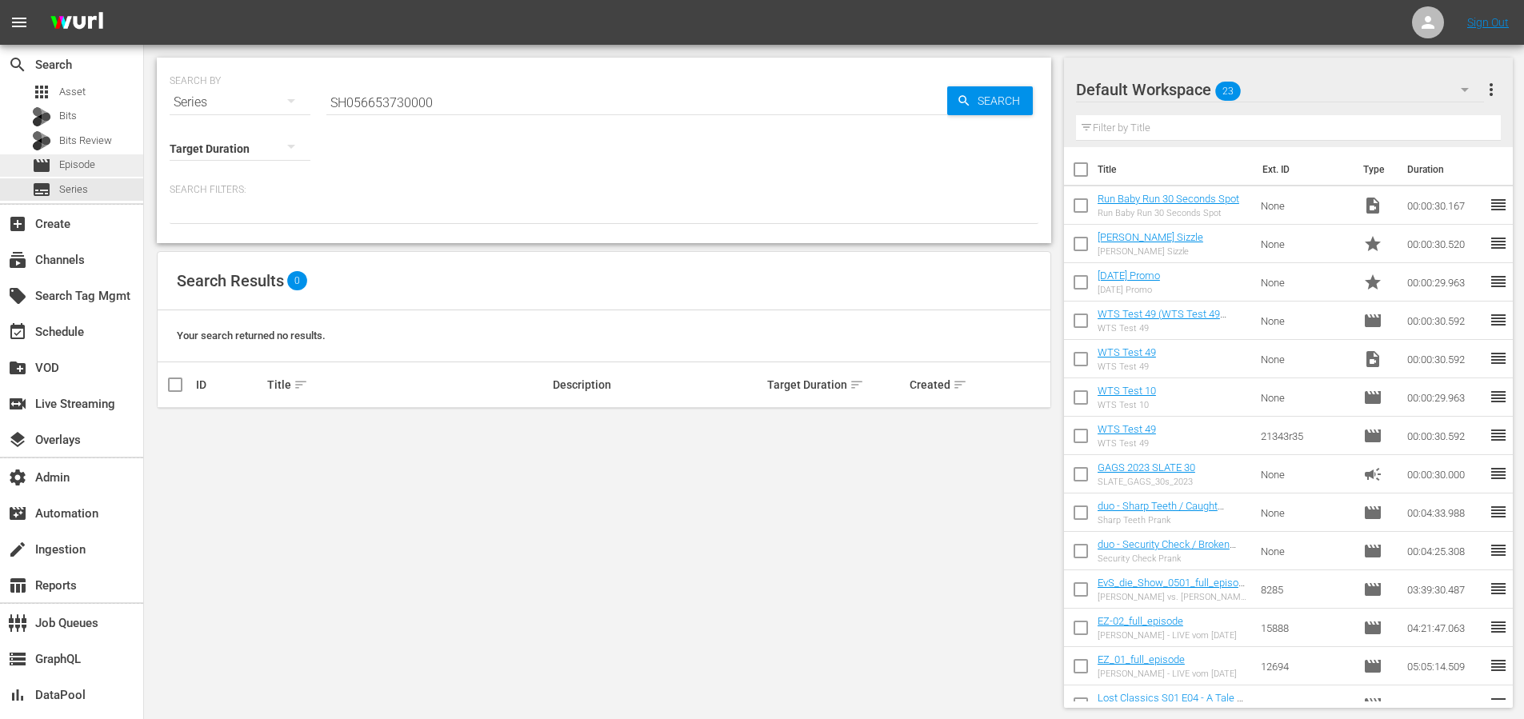
click at [67, 166] on span "Episode" at bounding box center [77, 165] width 36 height 16
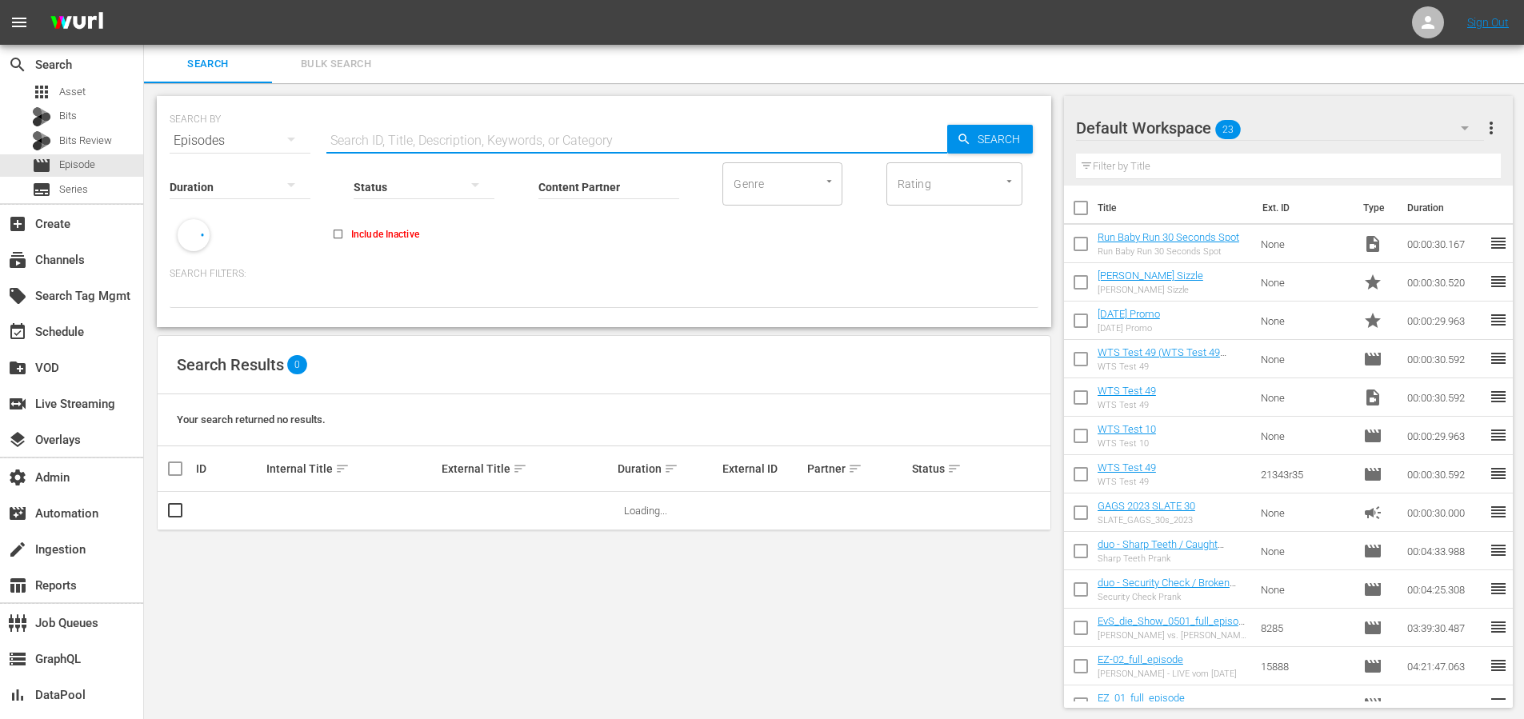
click at [430, 139] on input "text" at bounding box center [636, 141] width 621 height 38
paste input "SH056653730000"
type input "SH056653730000"
click at [975, 129] on span "Search" at bounding box center [1002, 139] width 62 height 29
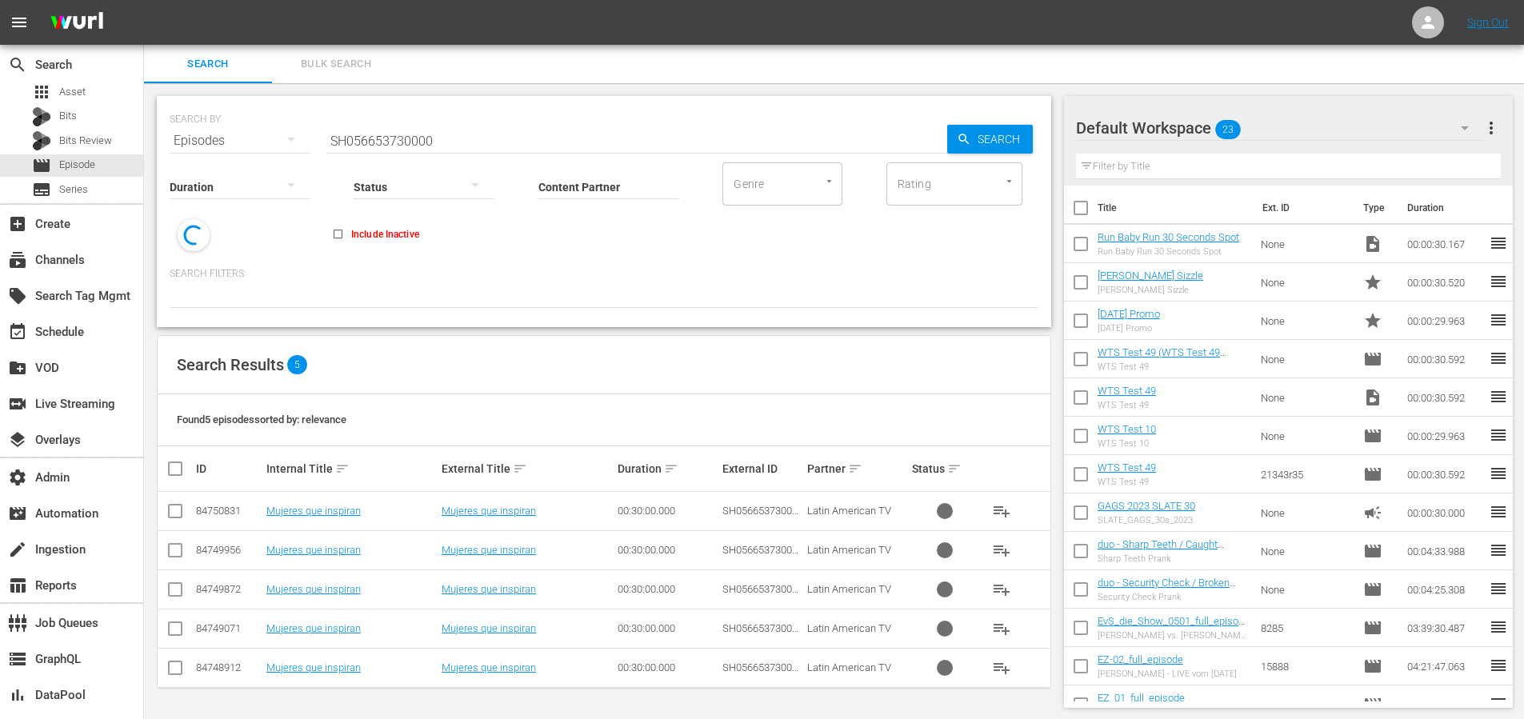
scroll to position [2, 0]
click at [334, 516] on td "Mujeres que inspiran" at bounding box center [351, 510] width 175 height 39
click at [334, 511] on link "Mujeres que inspiran" at bounding box center [313, 509] width 94 height 12
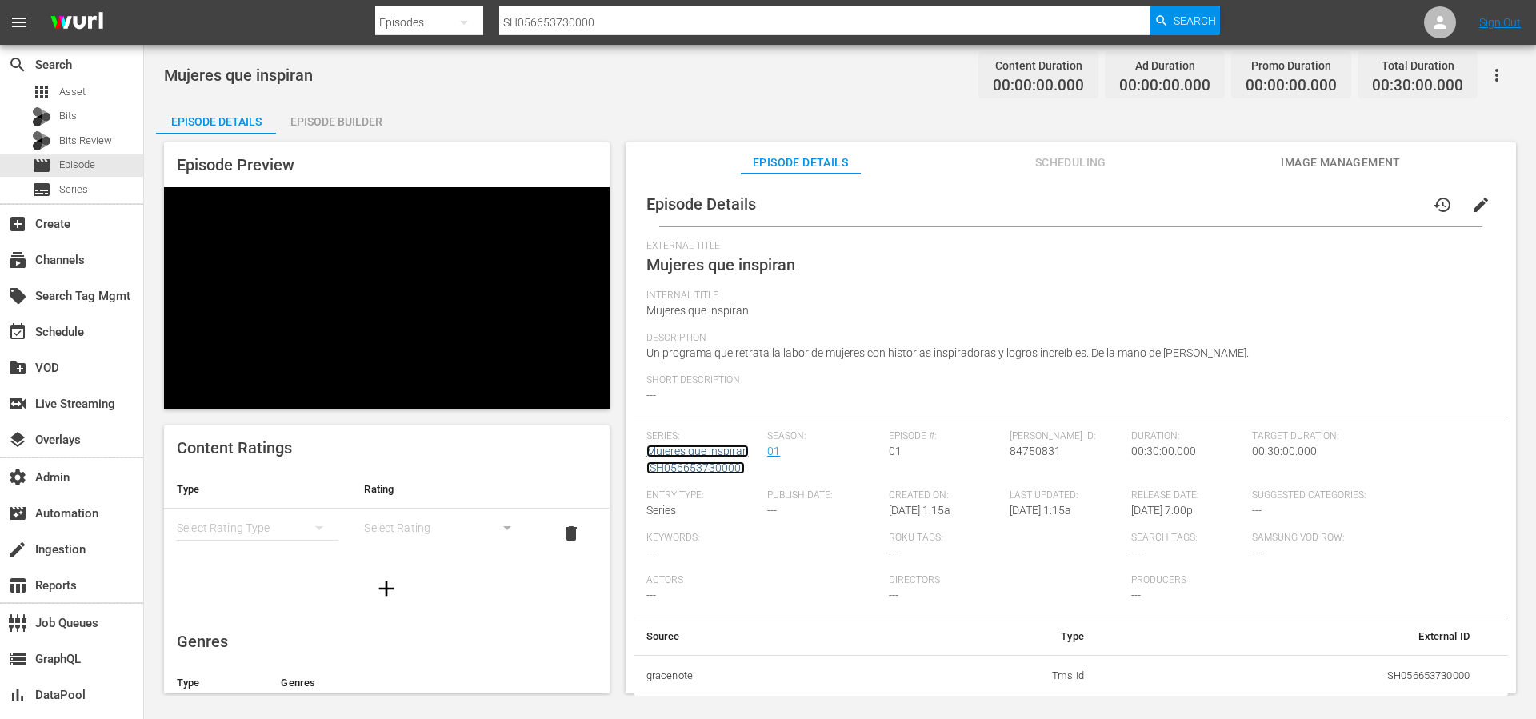
click at [745, 454] on link "Mujeres que inspiran (SH056653730000)" at bounding box center [698, 460] width 102 height 30
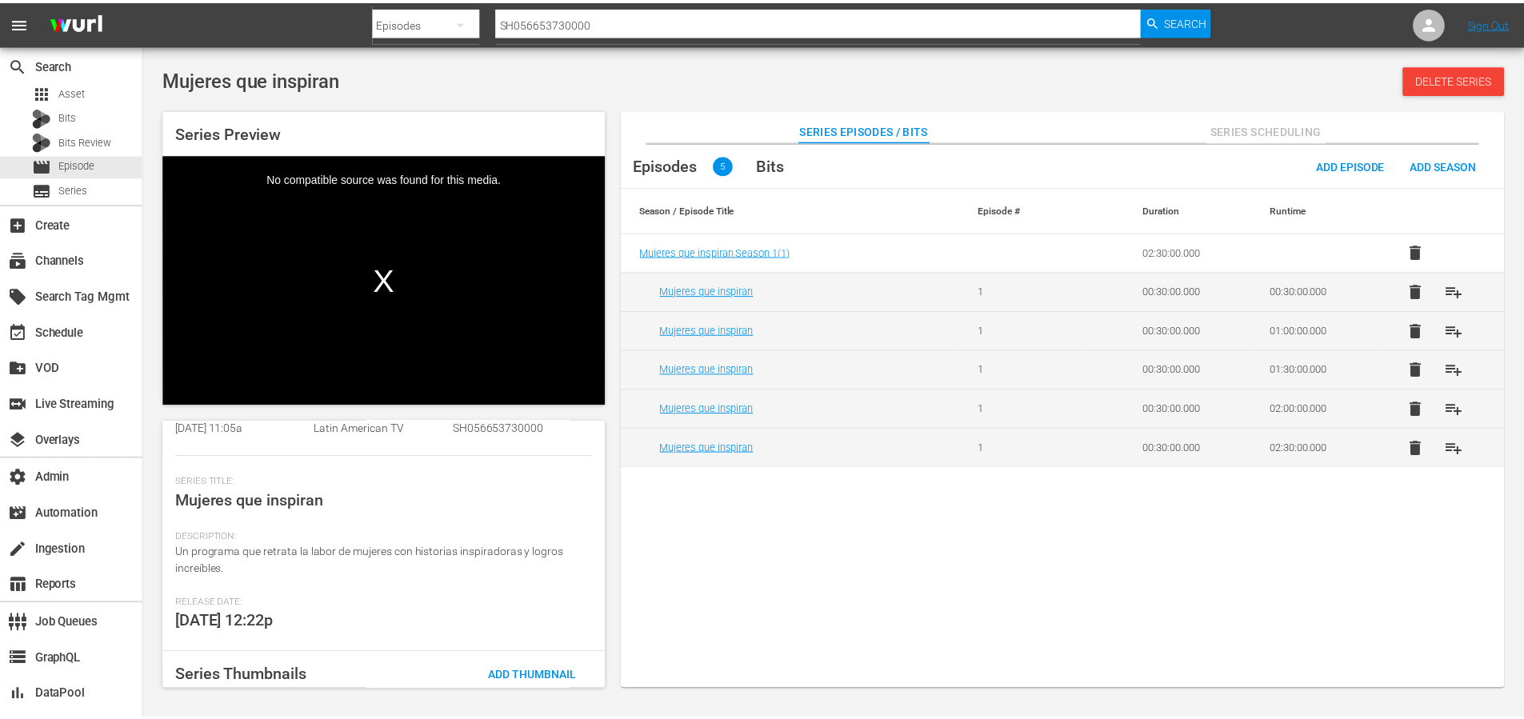
scroll to position [159, 0]
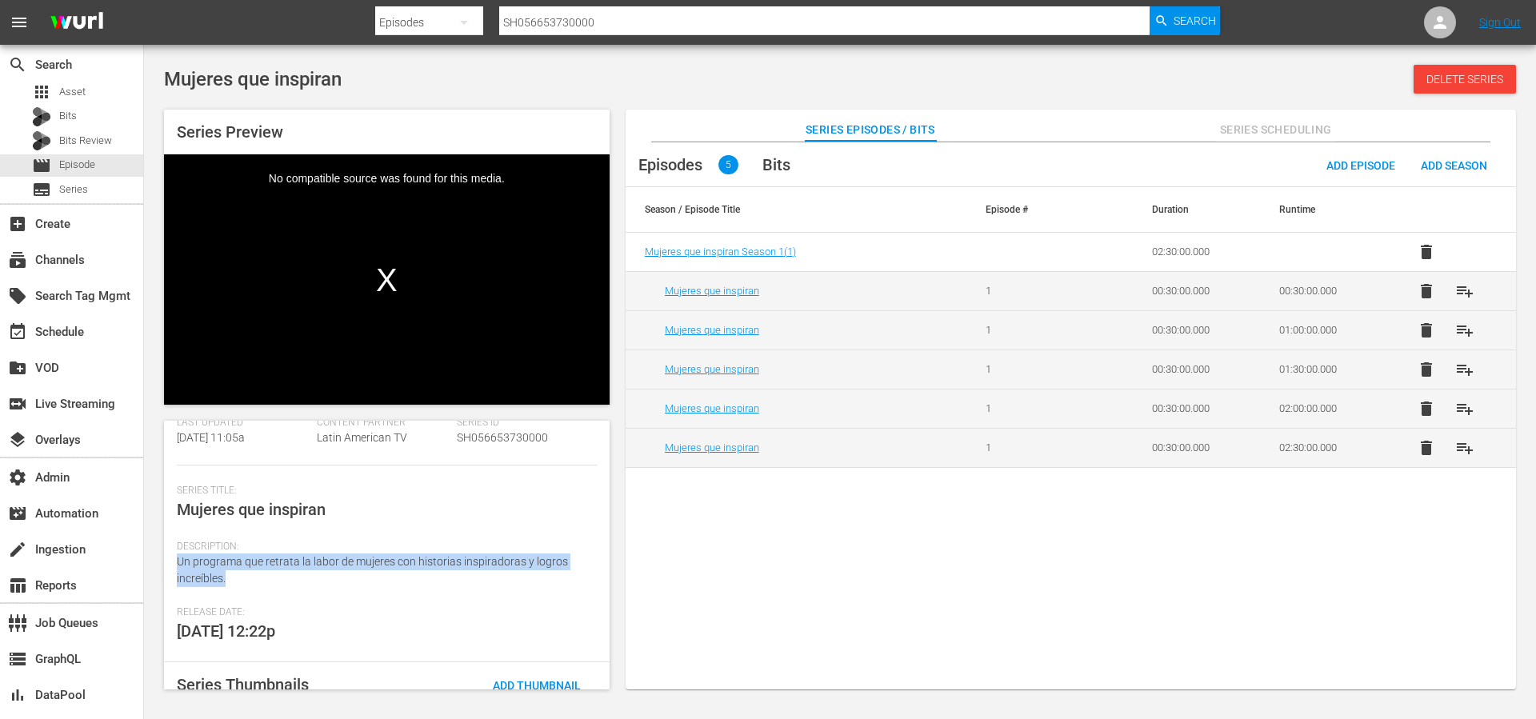
drag, startPoint x: 241, startPoint y: 575, endPoint x: 164, endPoint y: 568, distance: 77.1
click at [164, 568] on div "Series Details history edit Wurl Id 56778840 Seasons 1 Episodes 5 Duration 02:3…" at bounding box center [387, 555] width 446 height 269
copy span "Un programa que retrata la labor de mujeres con historias inspiradoras y logros…"
click at [473, 552] on span "Description:" at bounding box center [383, 547] width 412 height 13
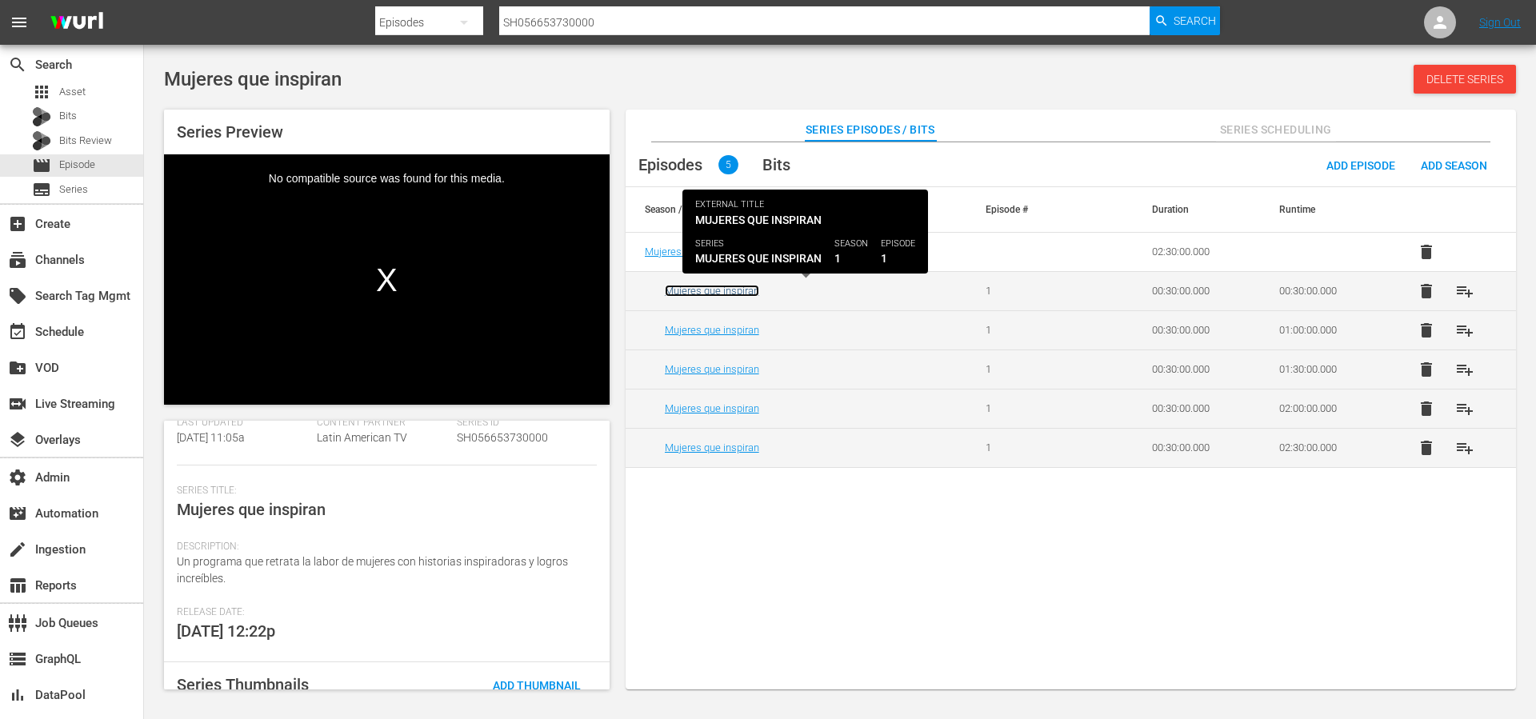
click at [706, 291] on link "Mujeres que inspiran" at bounding box center [712, 291] width 94 height 12
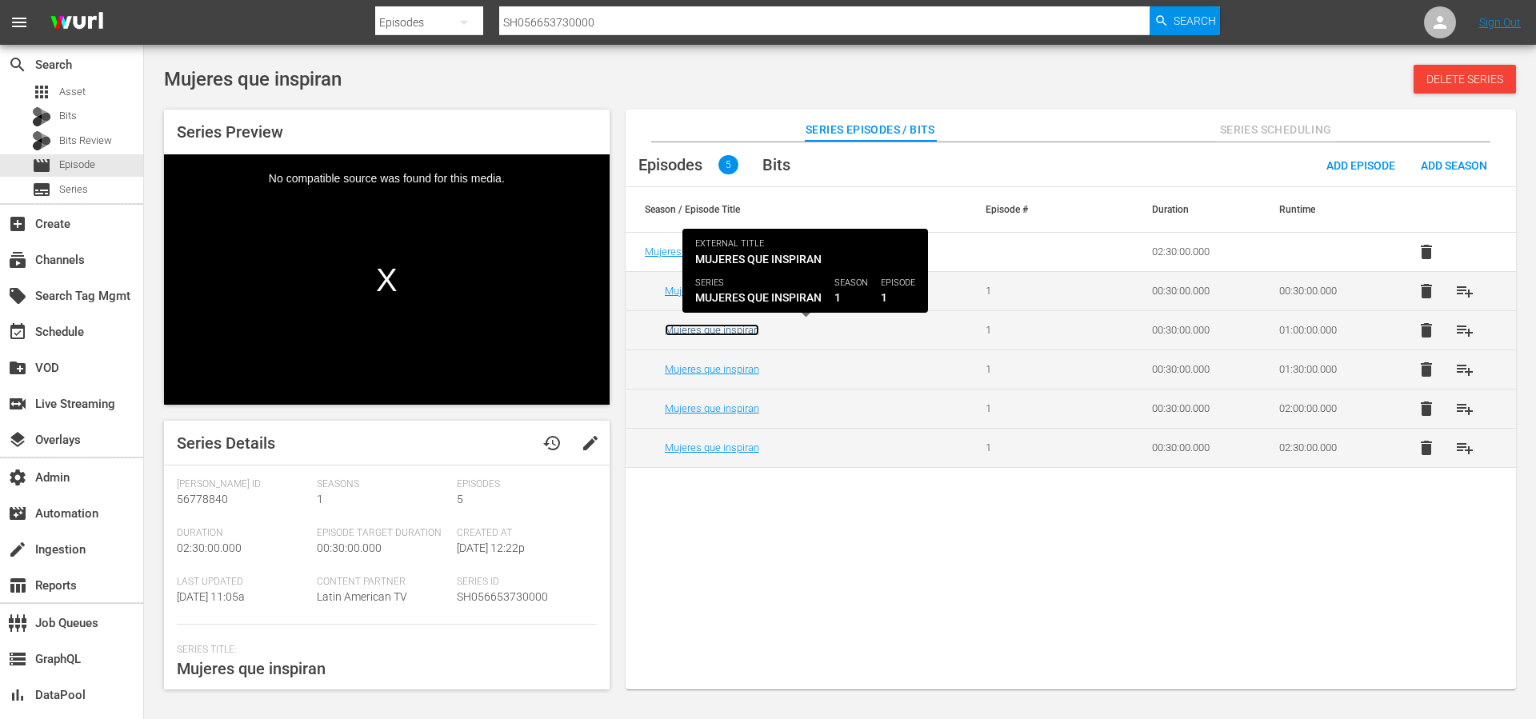
click at [715, 331] on link "Mujeres que inspiran" at bounding box center [712, 330] width 94 height 12
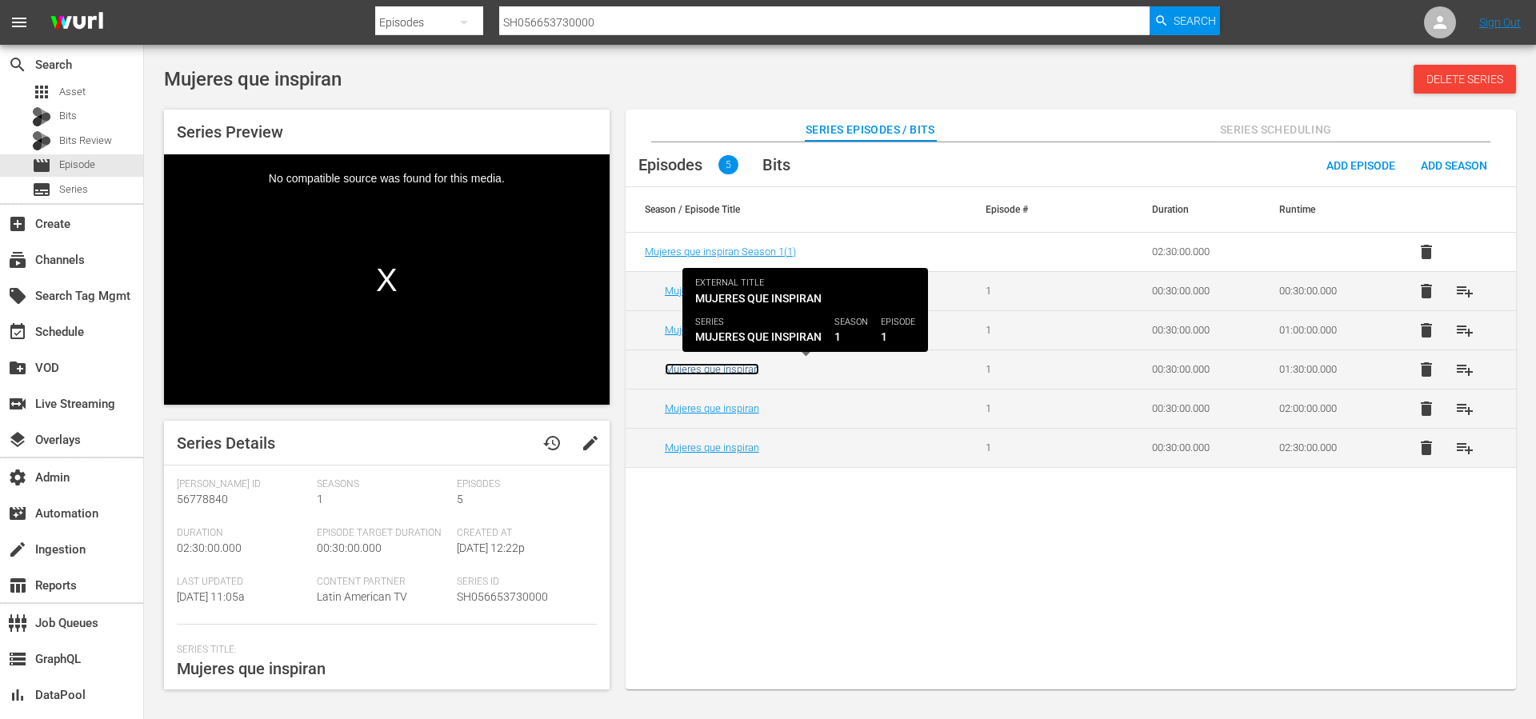
click at [723, 372] on link "Mujeres que inspiran" at bounding box center [712, 369] width 94 height 12
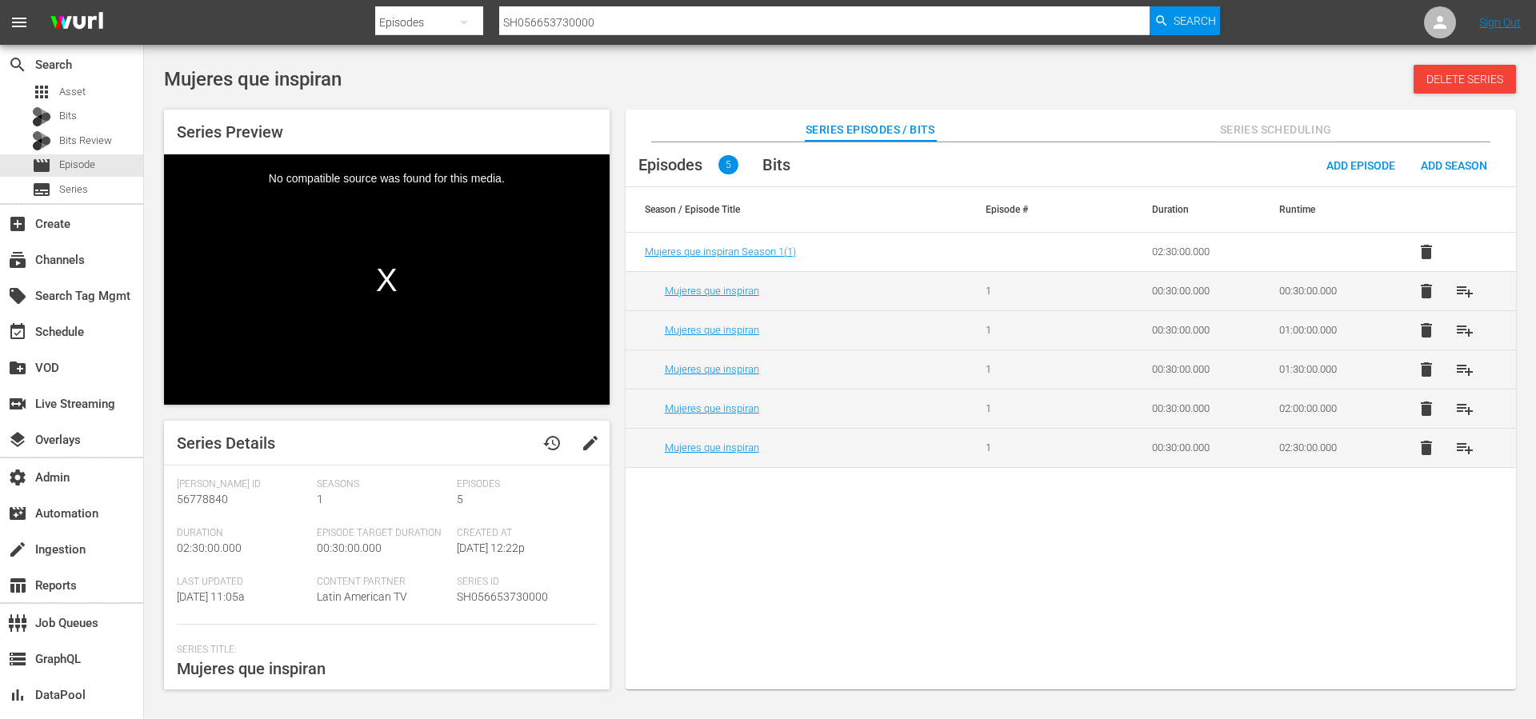
click at [710, 415] on td "Mujeres que inspiran" at bounding box center [796, 408] width 341 height 39
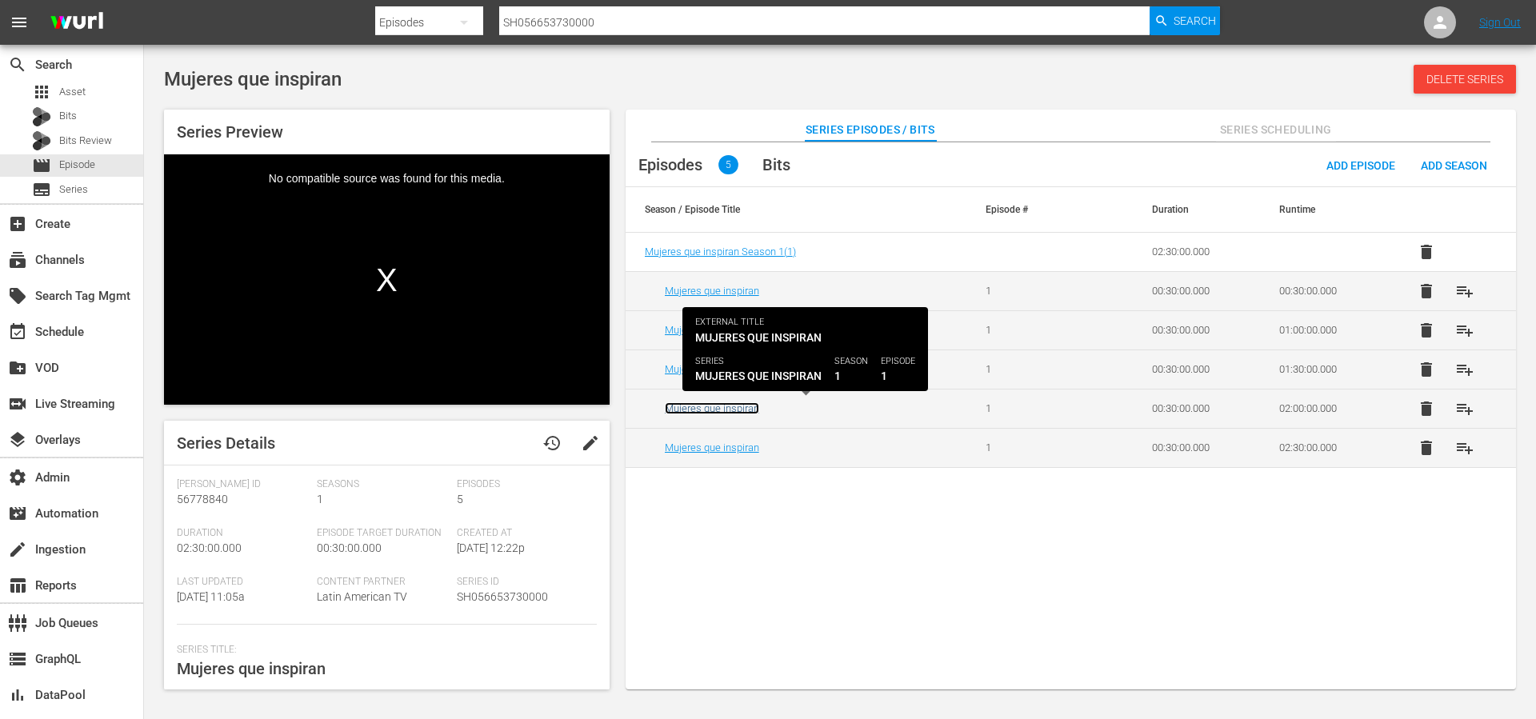
click at [711, 407] on link "Mujeres que inspiran" at bounding box center [712, 408] width 94 height 12
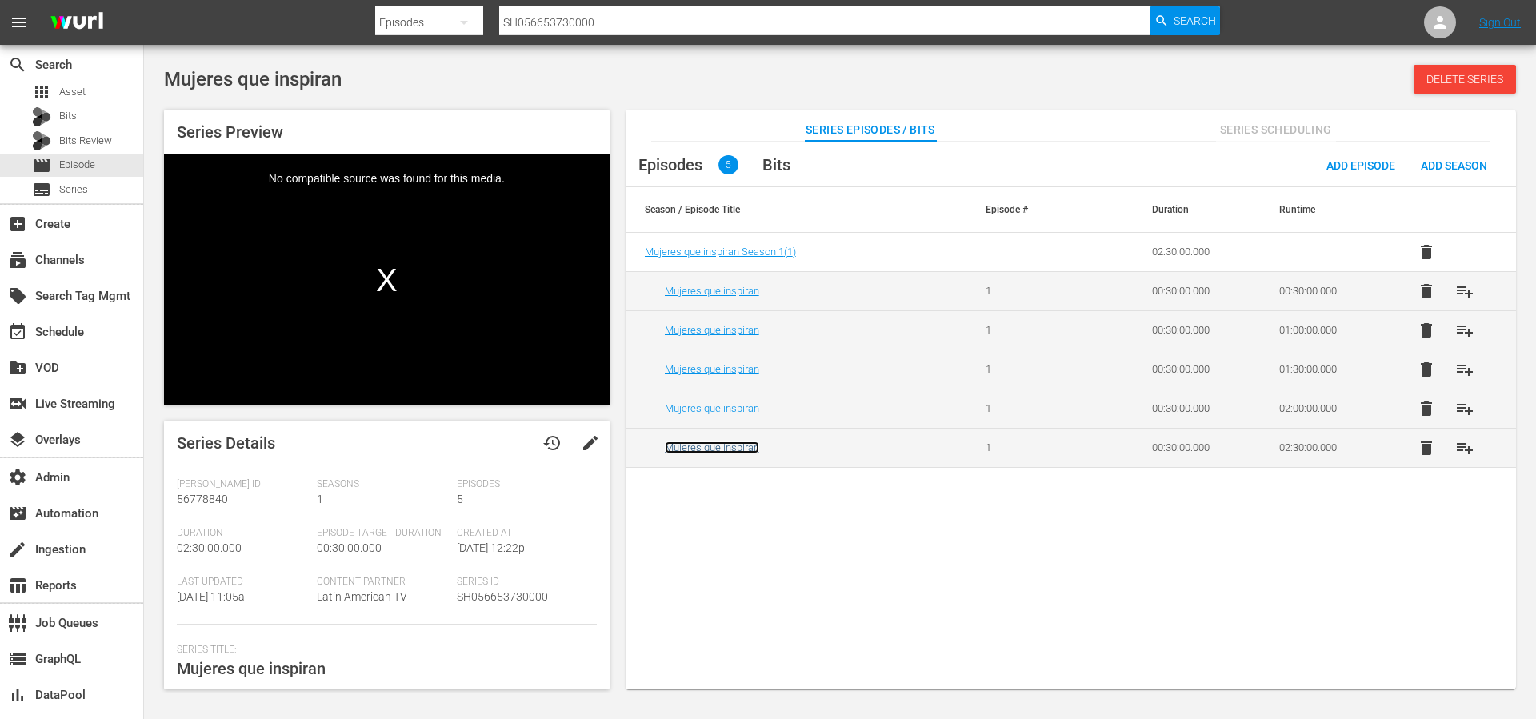
click at [712, 444] on link "Mujeres que inspiran" at bounding box center [712, 448] width 94 height 12
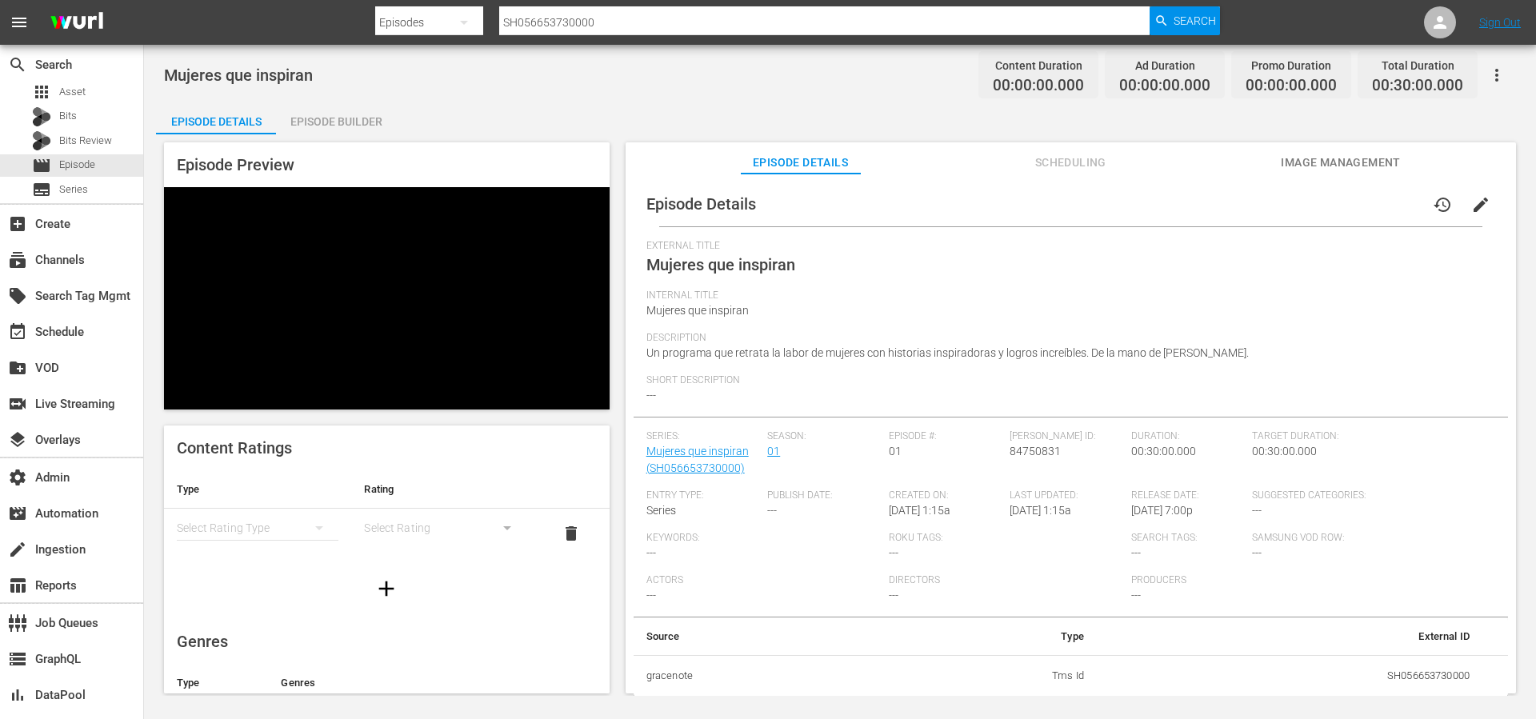
drag, startPoint x: 710, startPoint y: 442, endPoint x: 707, endPoint y: 432, distance: 10.7
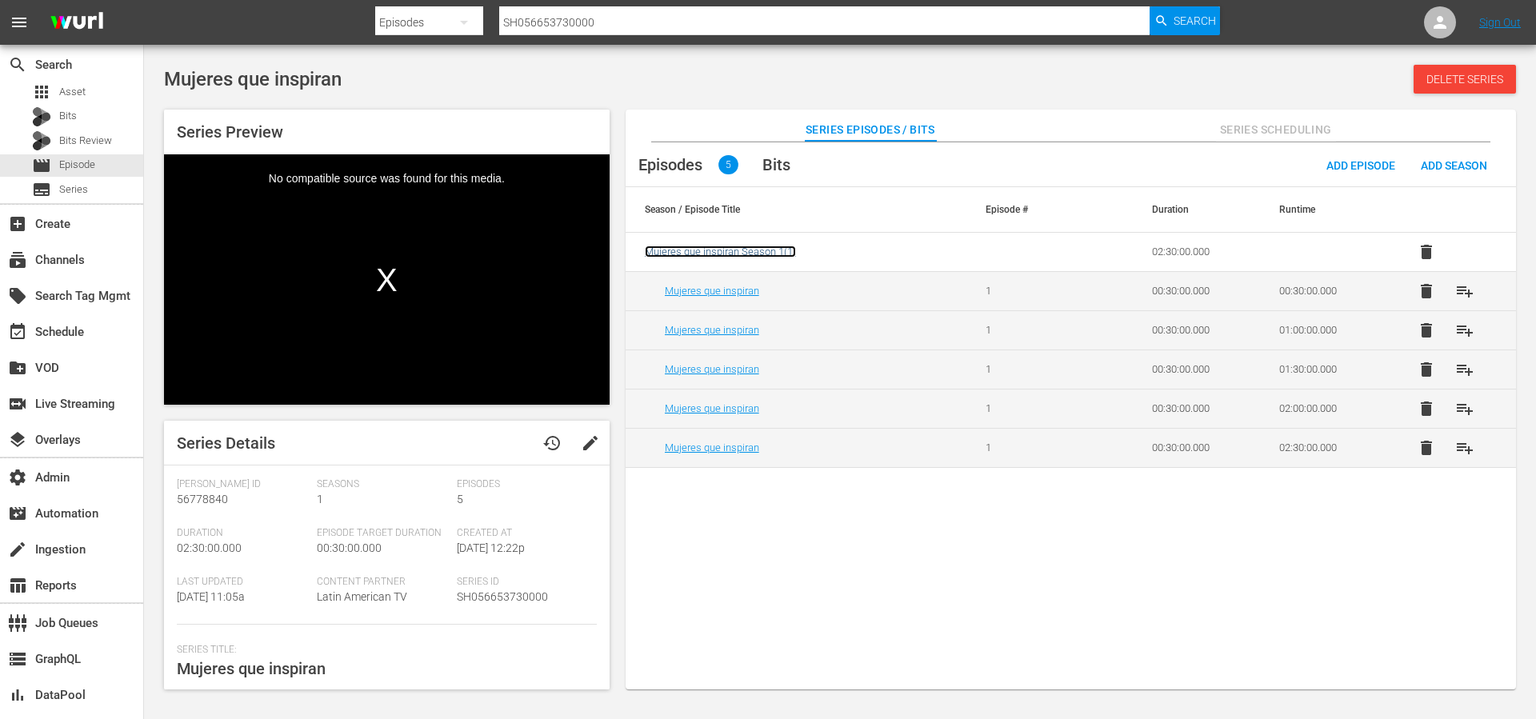
click at [751, 252] on span "Mujeres que inspiran Season 1 ( 1 )" at bounding box center [720, 252] width 151 height 12
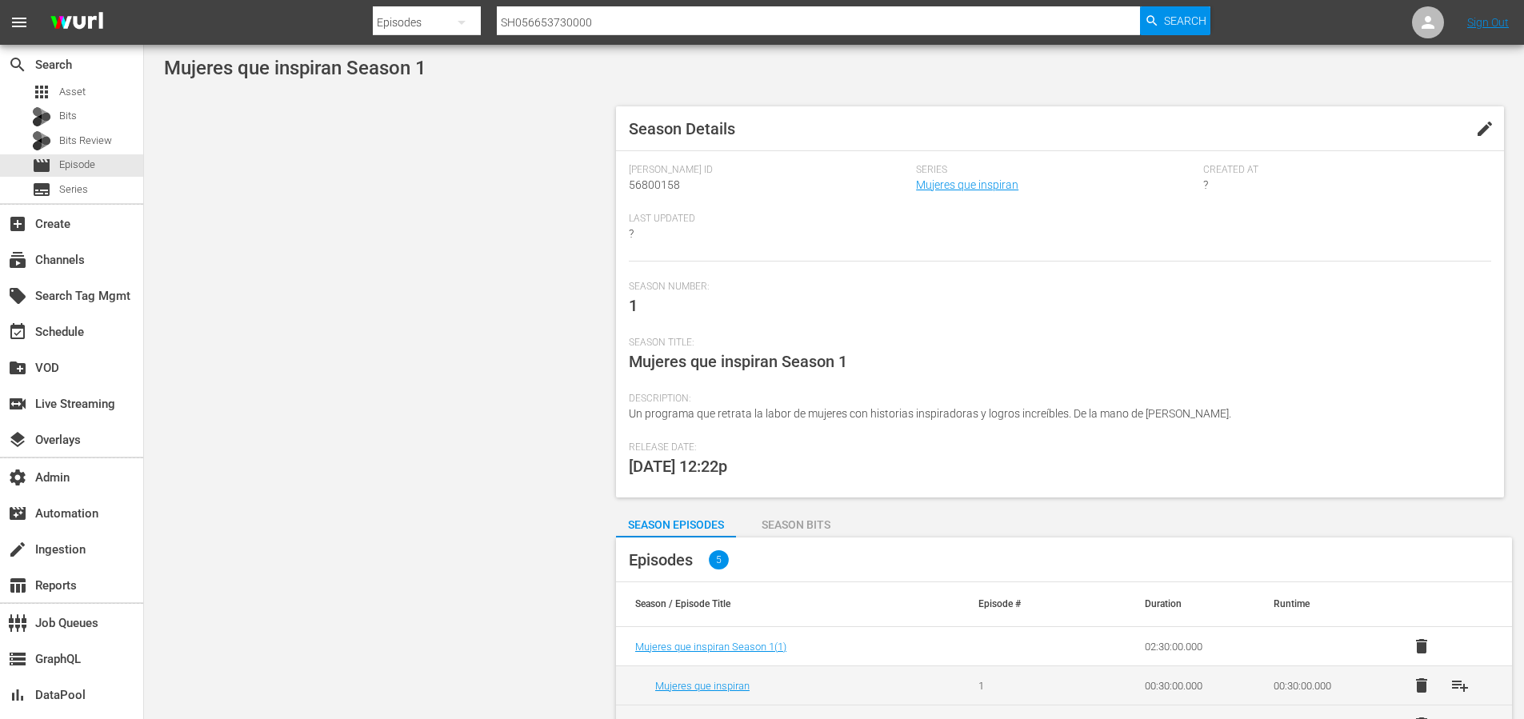
click at [1489, 126] on span "edit" at bounding box center [1485, 128] width 19 height 19
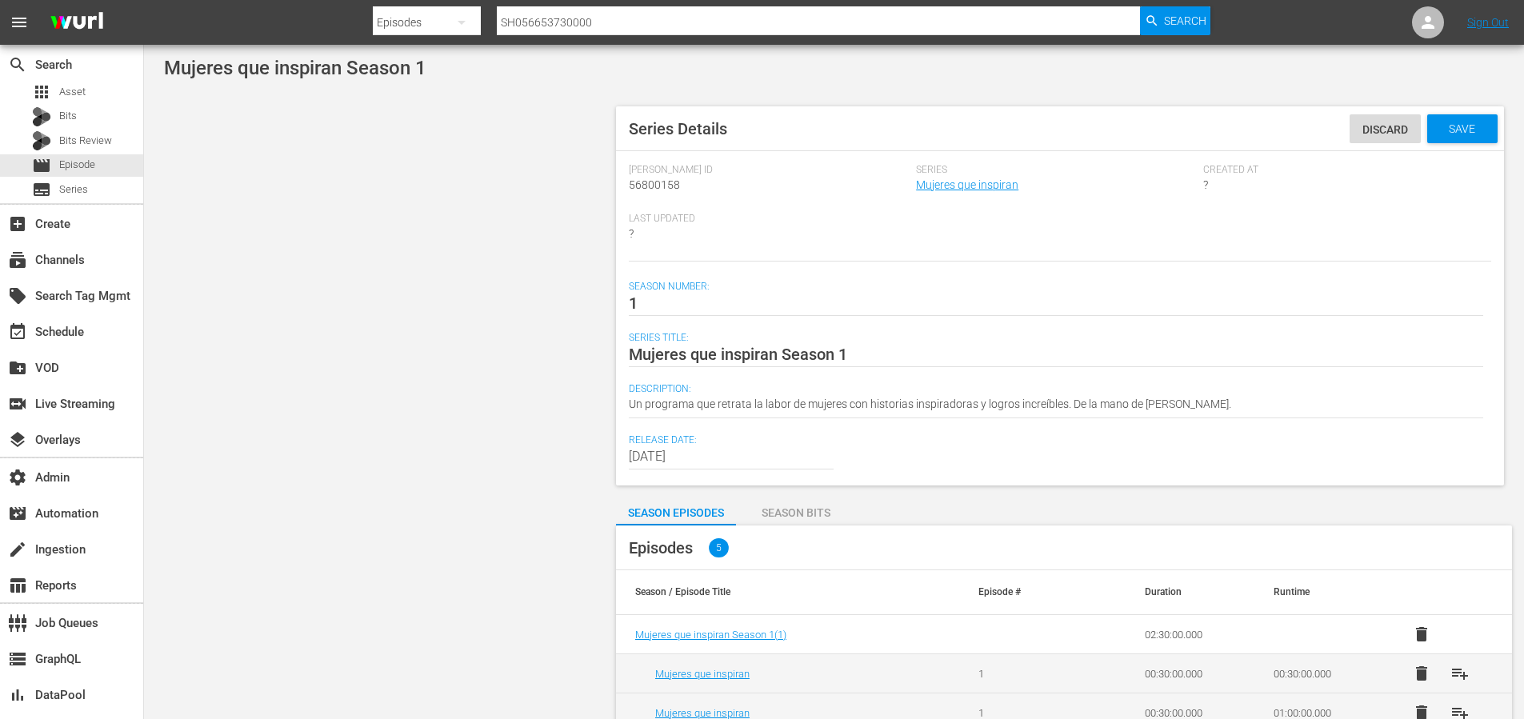
drag, startPoint x: 1303, startPoint y: 394, endPoint x: 1291, endPoint y: 399, distance: 13.2
click at [1298, 395] on div "Un programa que retrata la labor de mujeres con historias inspiradoras y logros…" at bounding box center [1056, 405] width 855 height 38
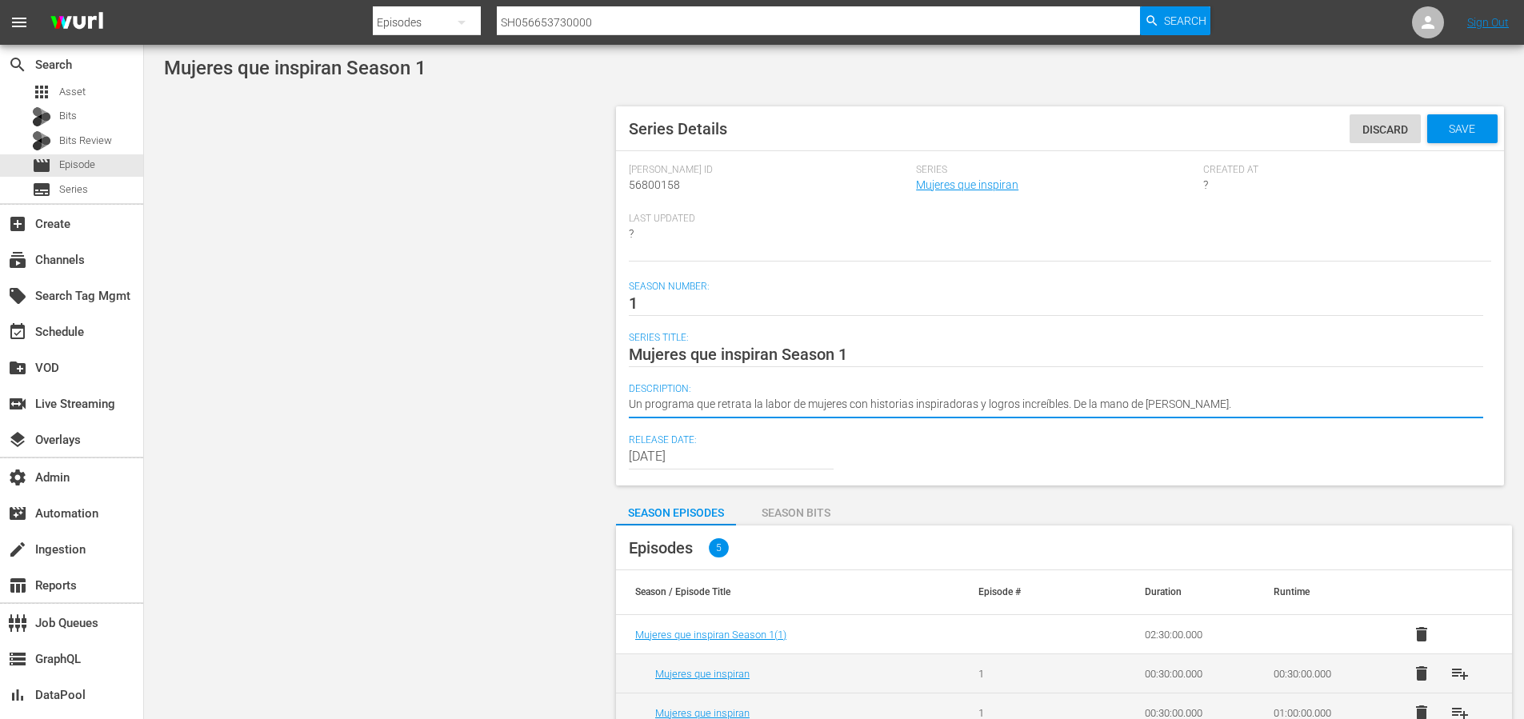
drag, startPoint x: 1285, startPoint y: 409, endPoint x: 1072, endPoint y: 409, distance: 212.8
type textarea "Un programa que retrata la labor de mujeres con historias inspiradoras y logros…"
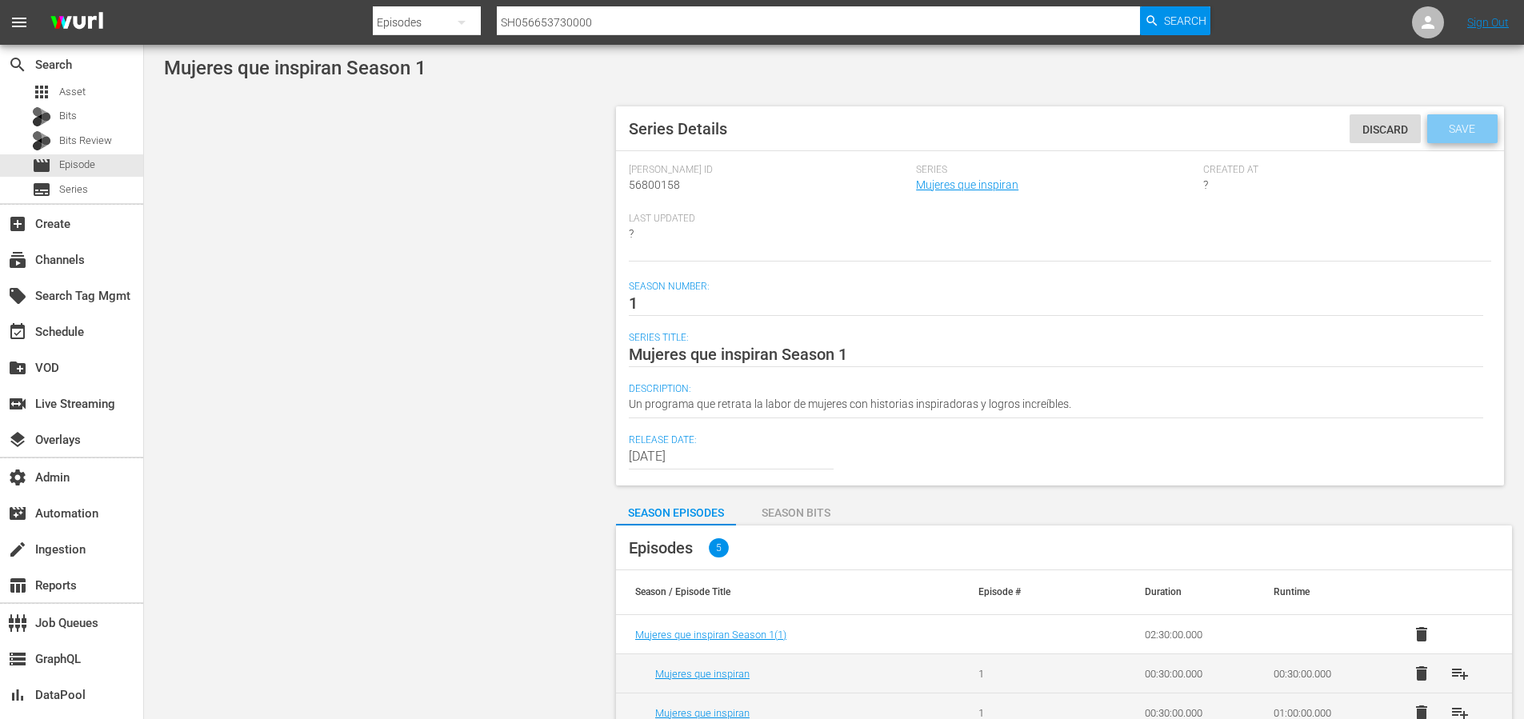
click at [1460, 128] on span "Save" at bounding box center [1462, 128] width 52 height 13
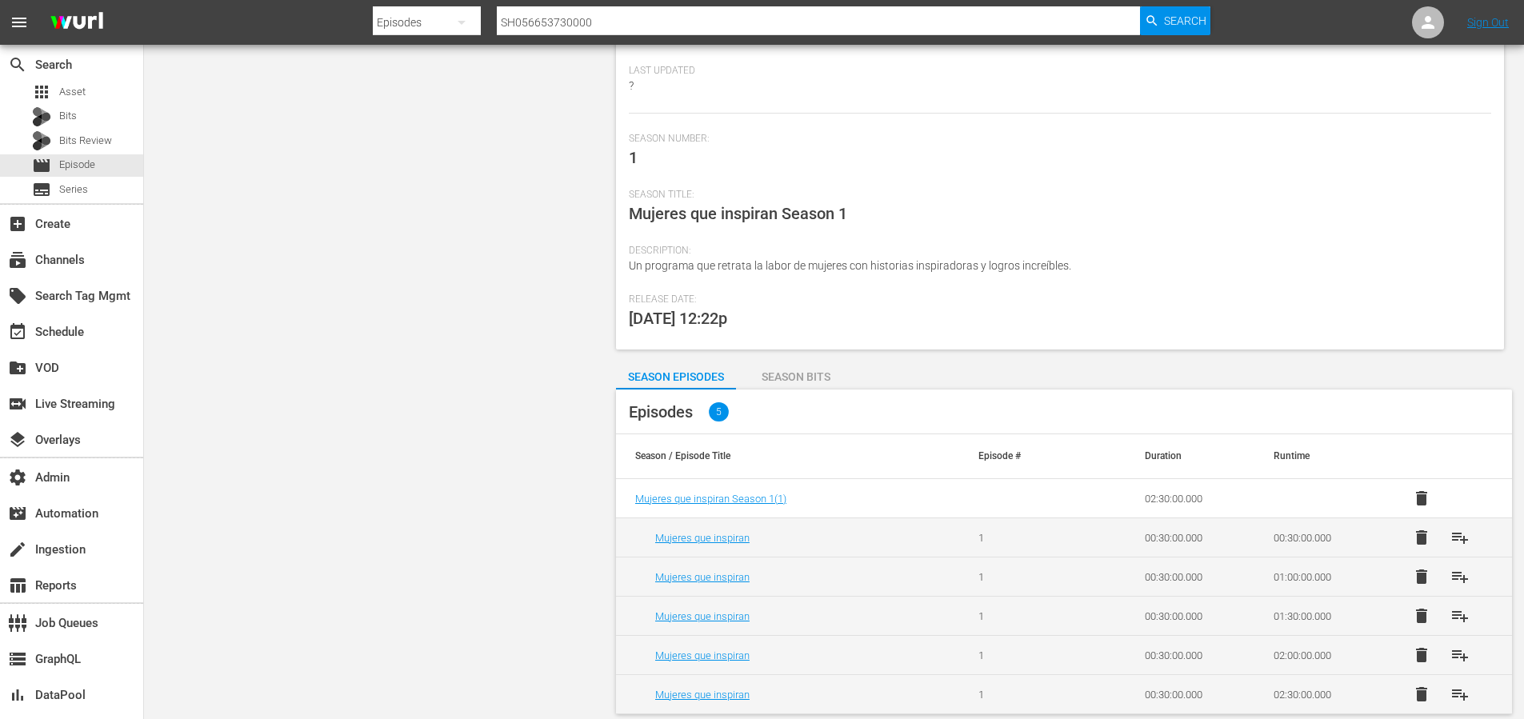
scroll to position [155, 0]
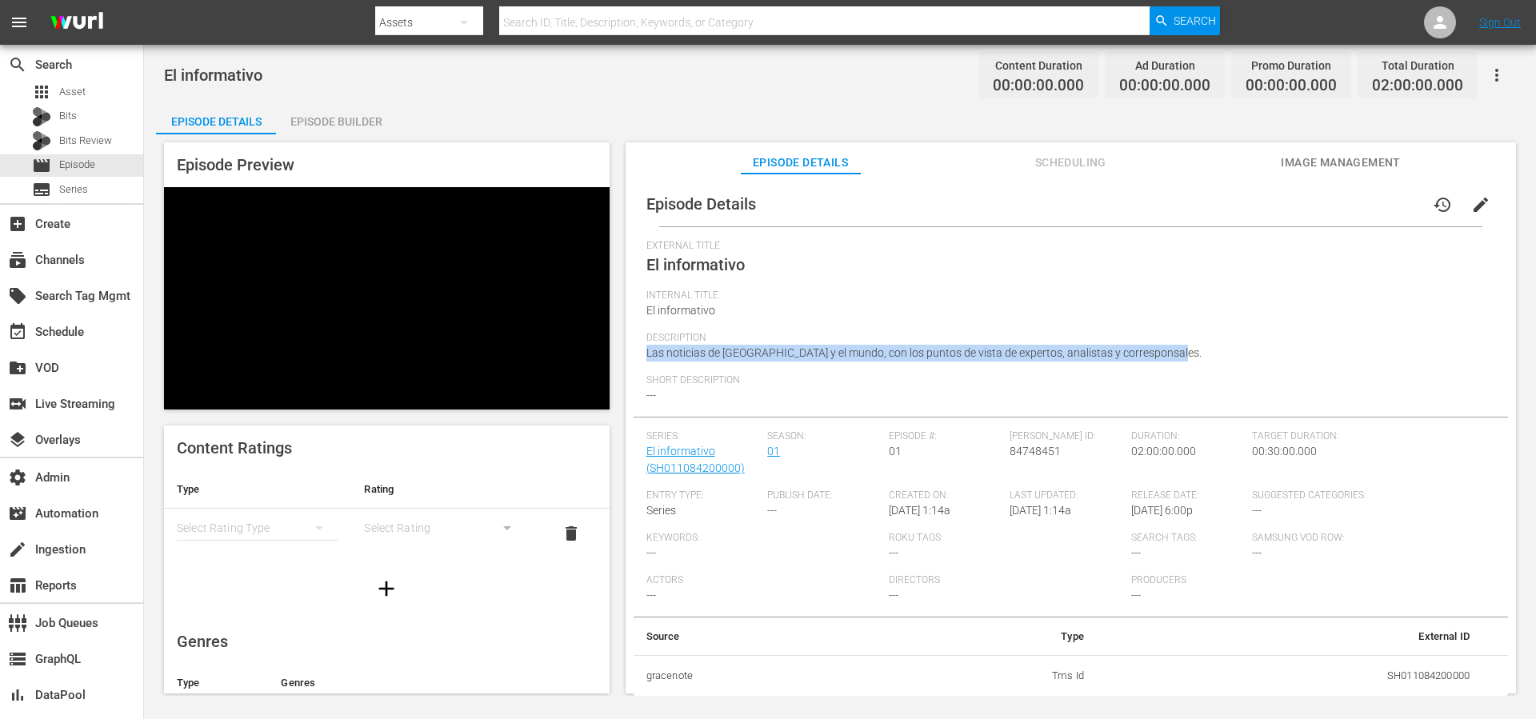
drag, startPoint x: 1179, startPoint y: 353, endPoint x: 645, endPoint y: 347, distance: 533.7
click at [647, 347] on div "Description Las noticias de América Latina y el mundo, con los puntos de vista …" at bounding box center [1071, 353] width 849 height 42
copy span "Las noticias de América Latina y el mundo, con los puntos de vista de expertos,…"
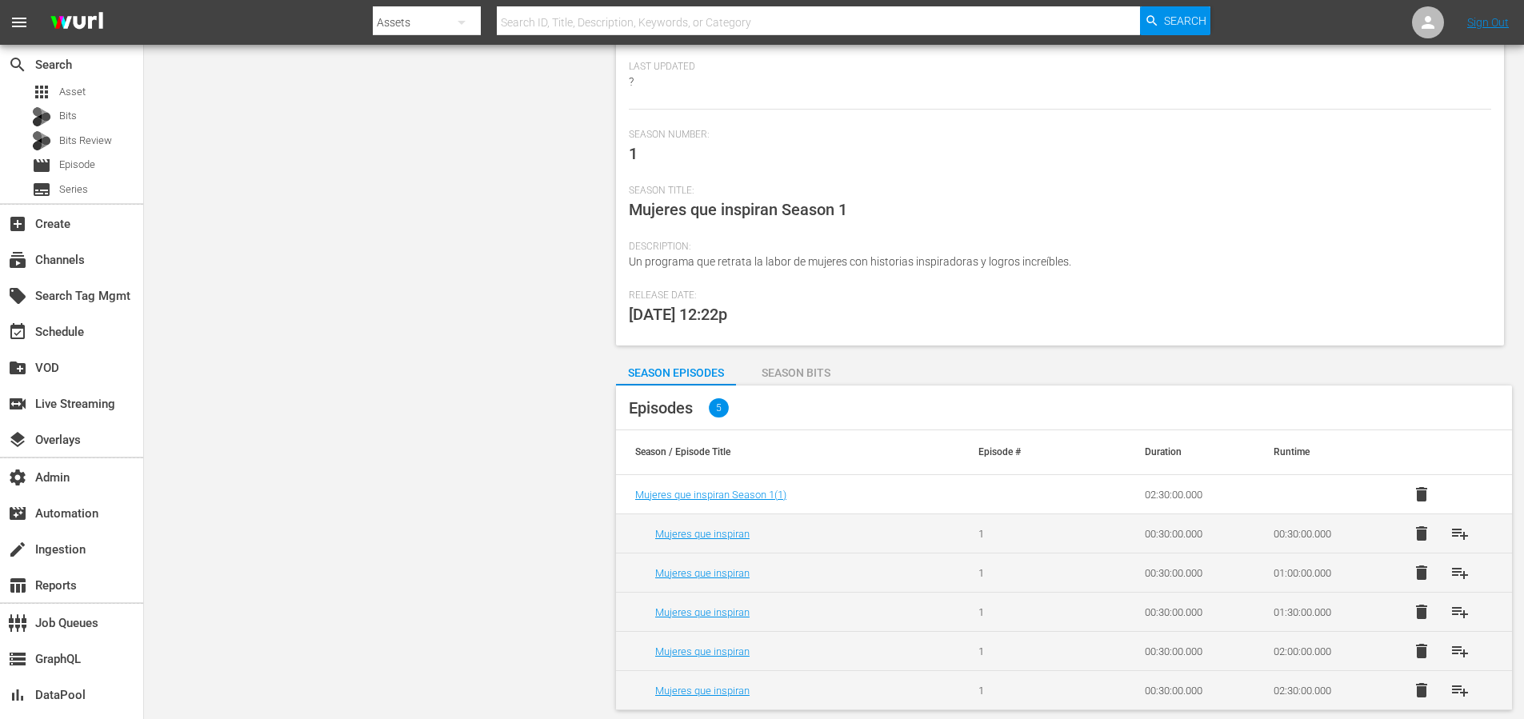
scroll to position [155, 0]
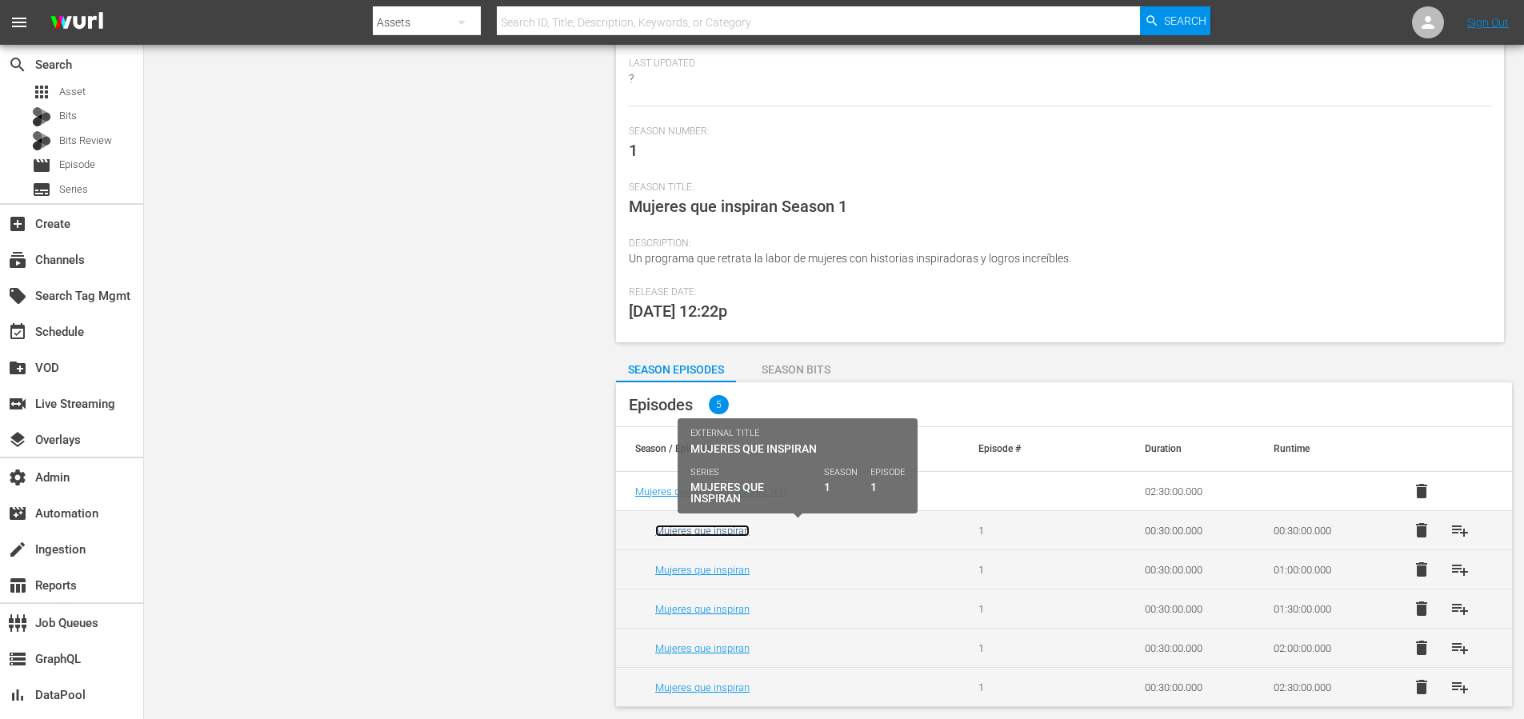
click at [716, 535] on link "Mujeres que inspiran" at bounding box center [702, 531] width 94 height 12
